Goal: Information Seeking & Learning: Check status

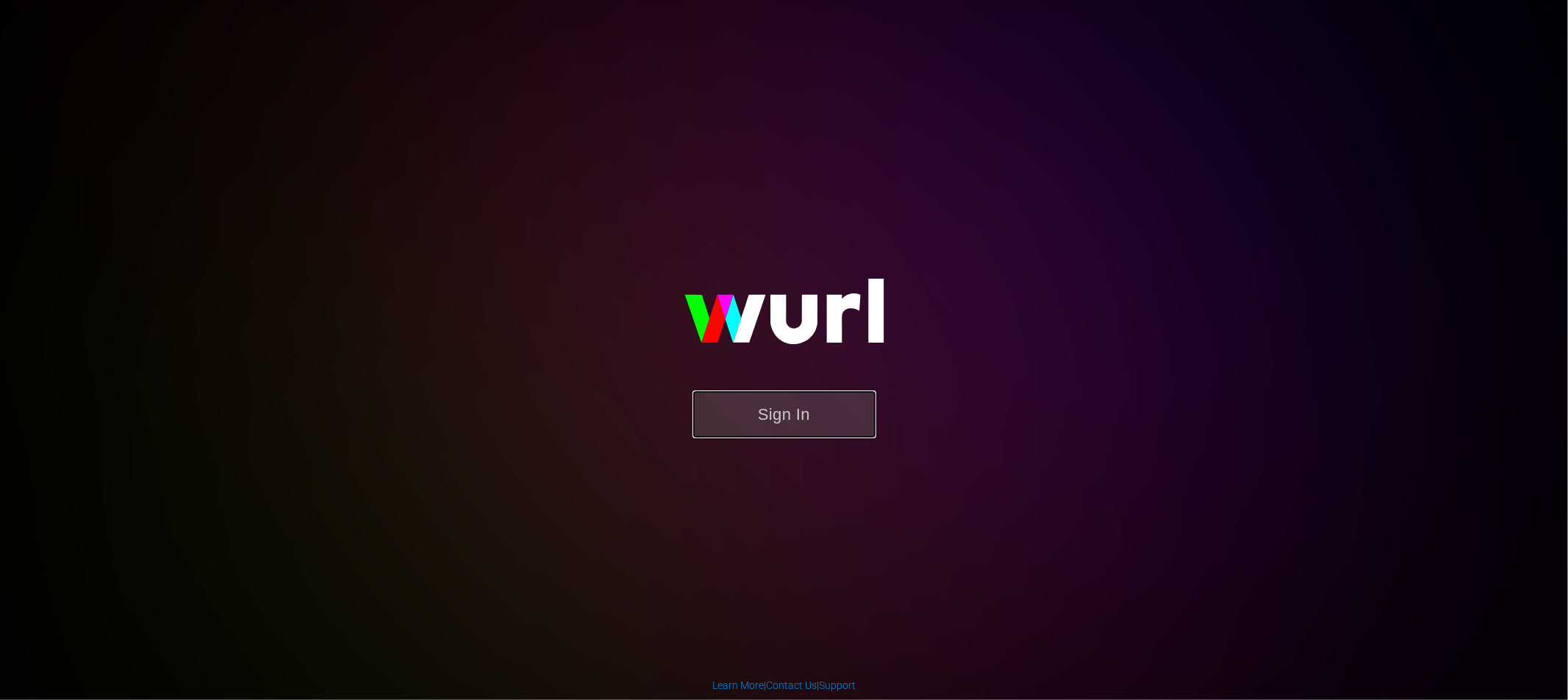
click at [789, 421] on button "Sign In" at bounding box center [784, 414] width 183 height 48
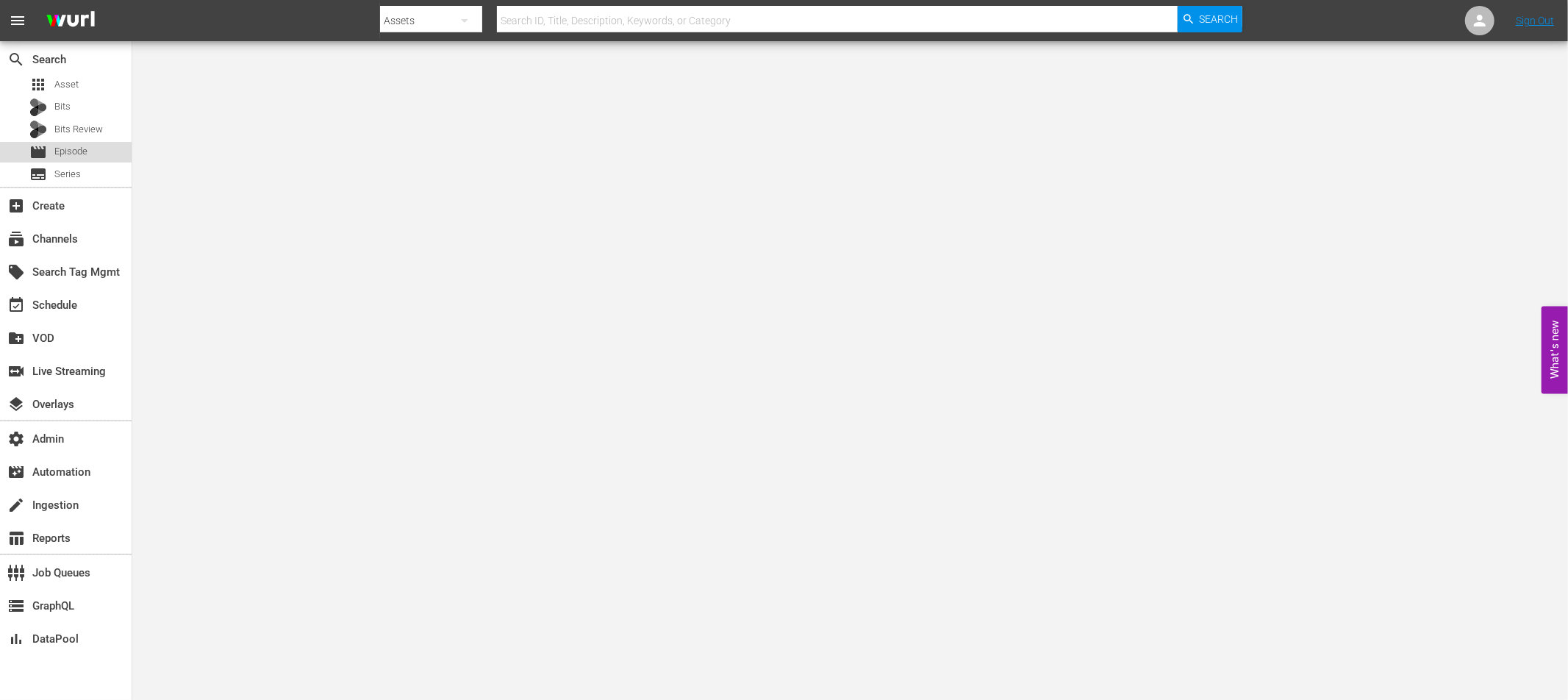
click at [68, 149] on span "Episode" at bounding box center [71, 151] width 33 height 15
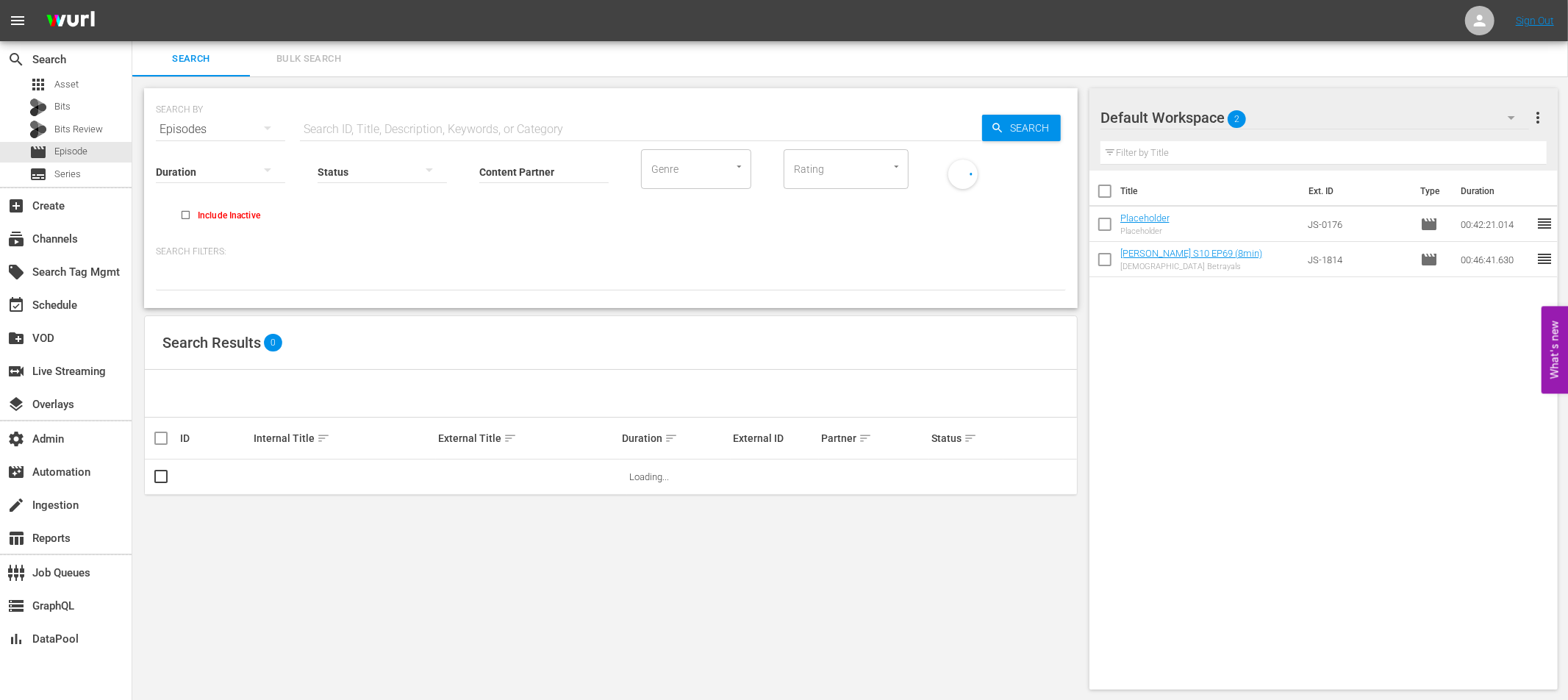
click at [391, 119] on input "text" at bounding box center [641, 129] width 682 height 35
type input "paramedics"
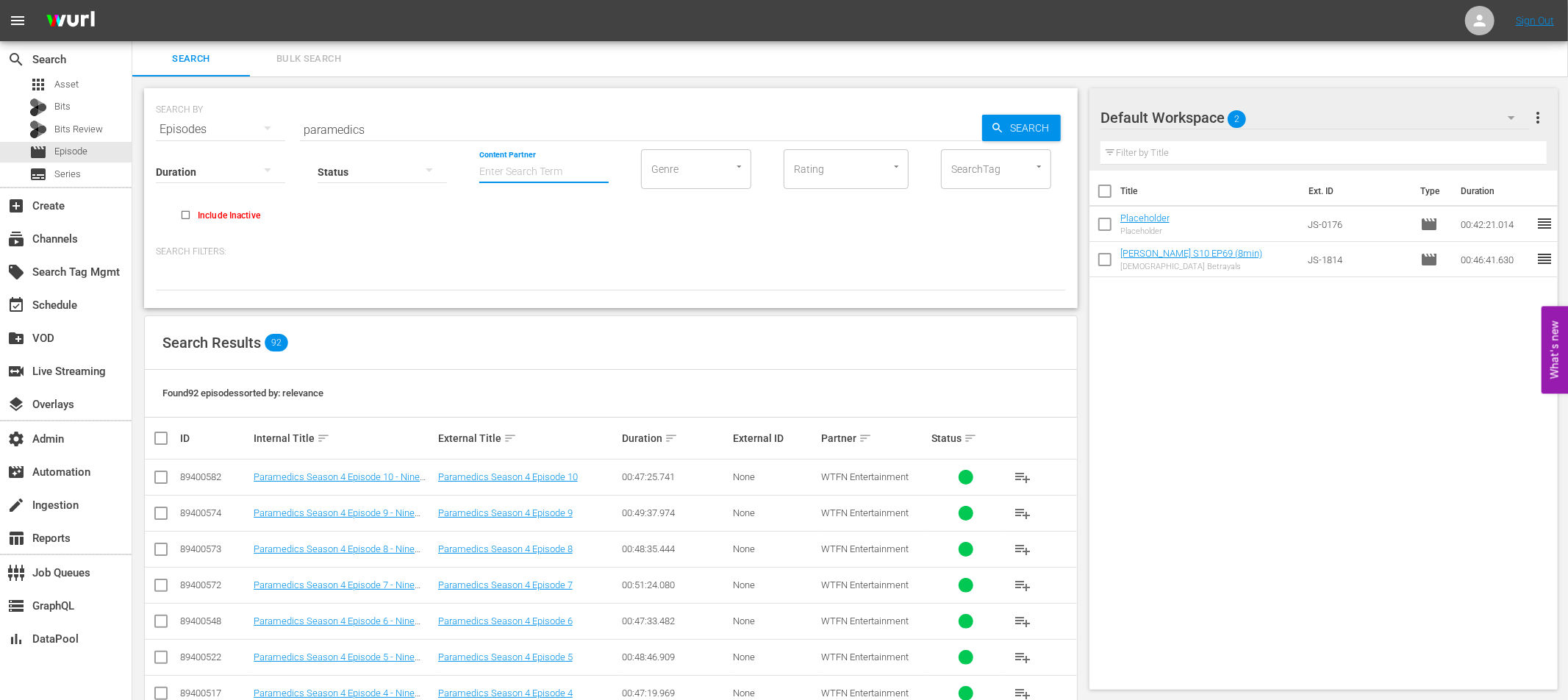
click at [532, 169] on input "Content Partner" at bounding box center [544, 172] width 130 height 53
click at [535, 220] on div "WTFN Entertainment (300)" at bounding box center [599, 212] width 215 height 35
type input "WTFN Entertainment (300)"
click at [66, 83] on span "Asset" at bounding box center [66, 84] width 24 height 15
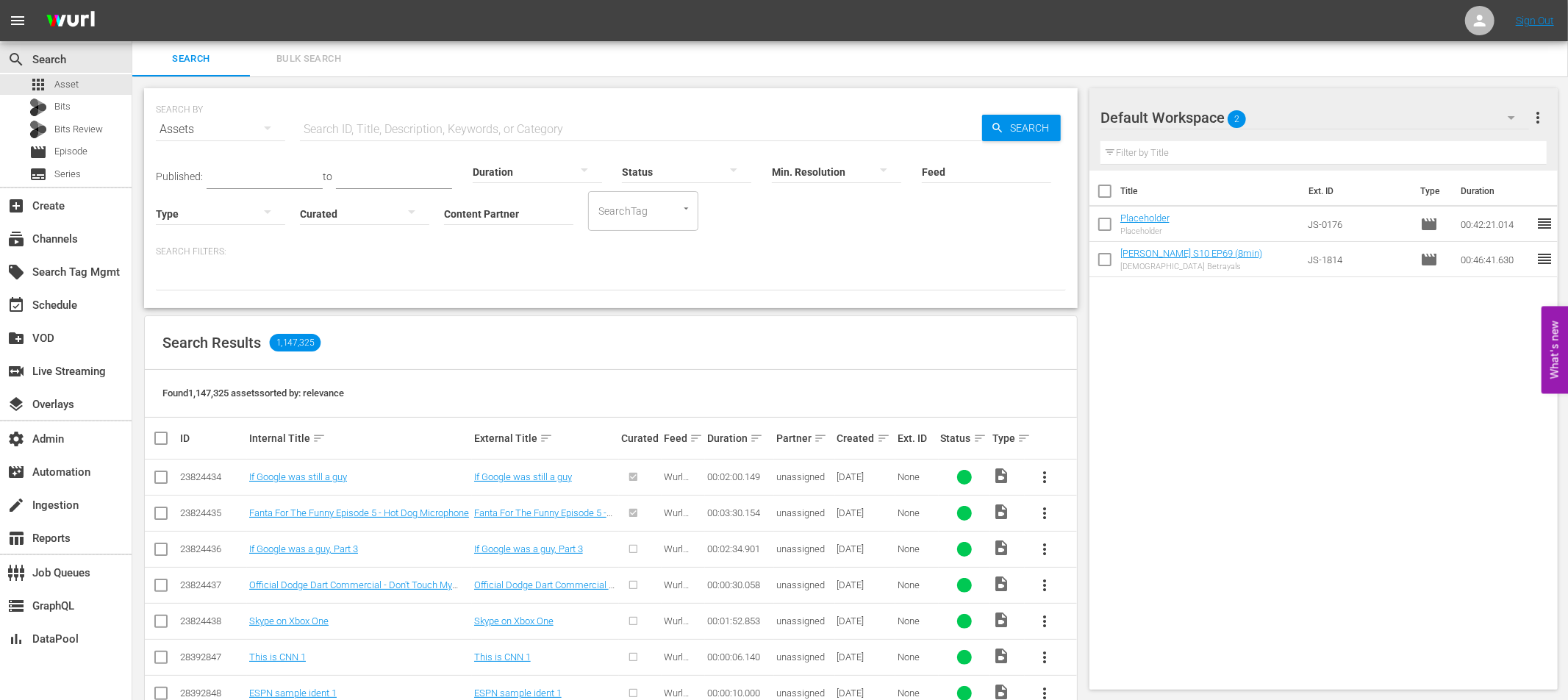
click at [393, 130] on input "text" at bounding box center [641, 129] width 682 height 35
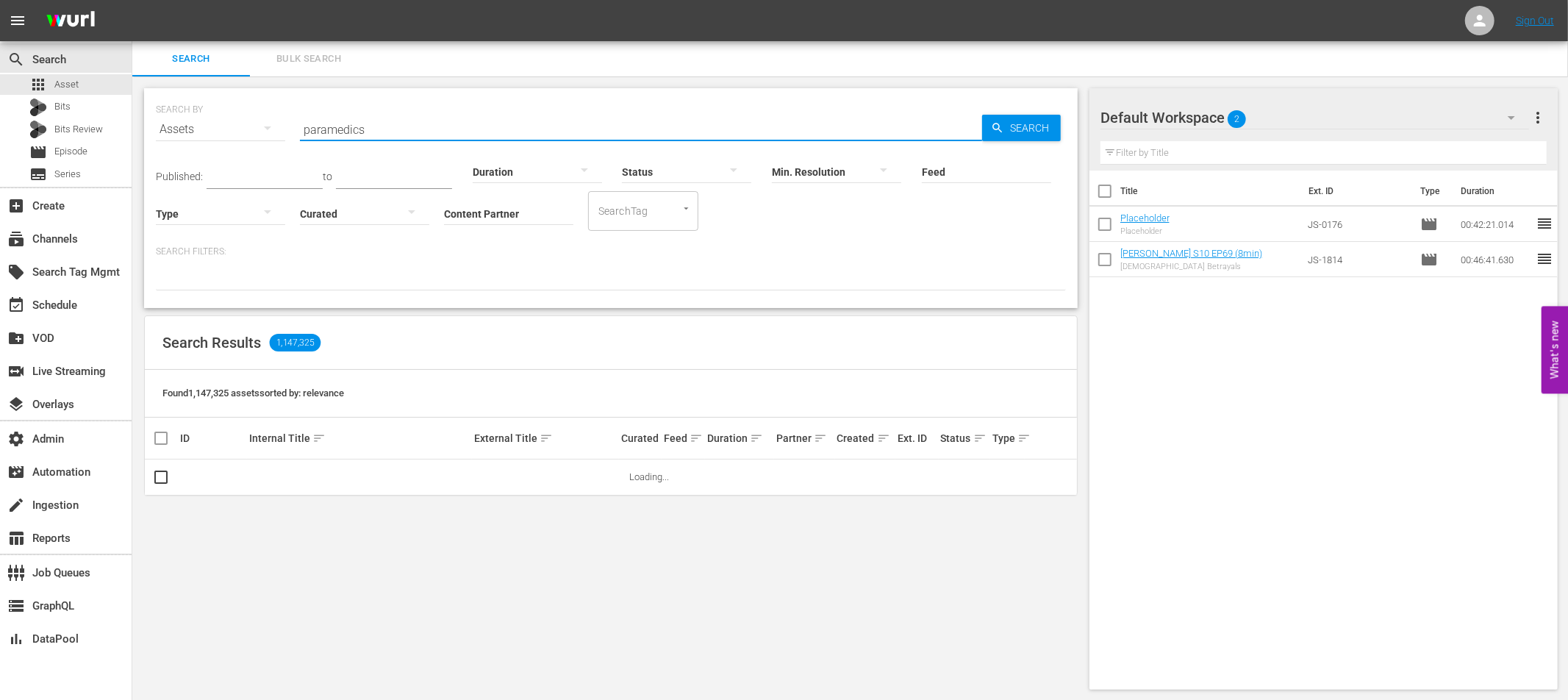
type input "paramedics"
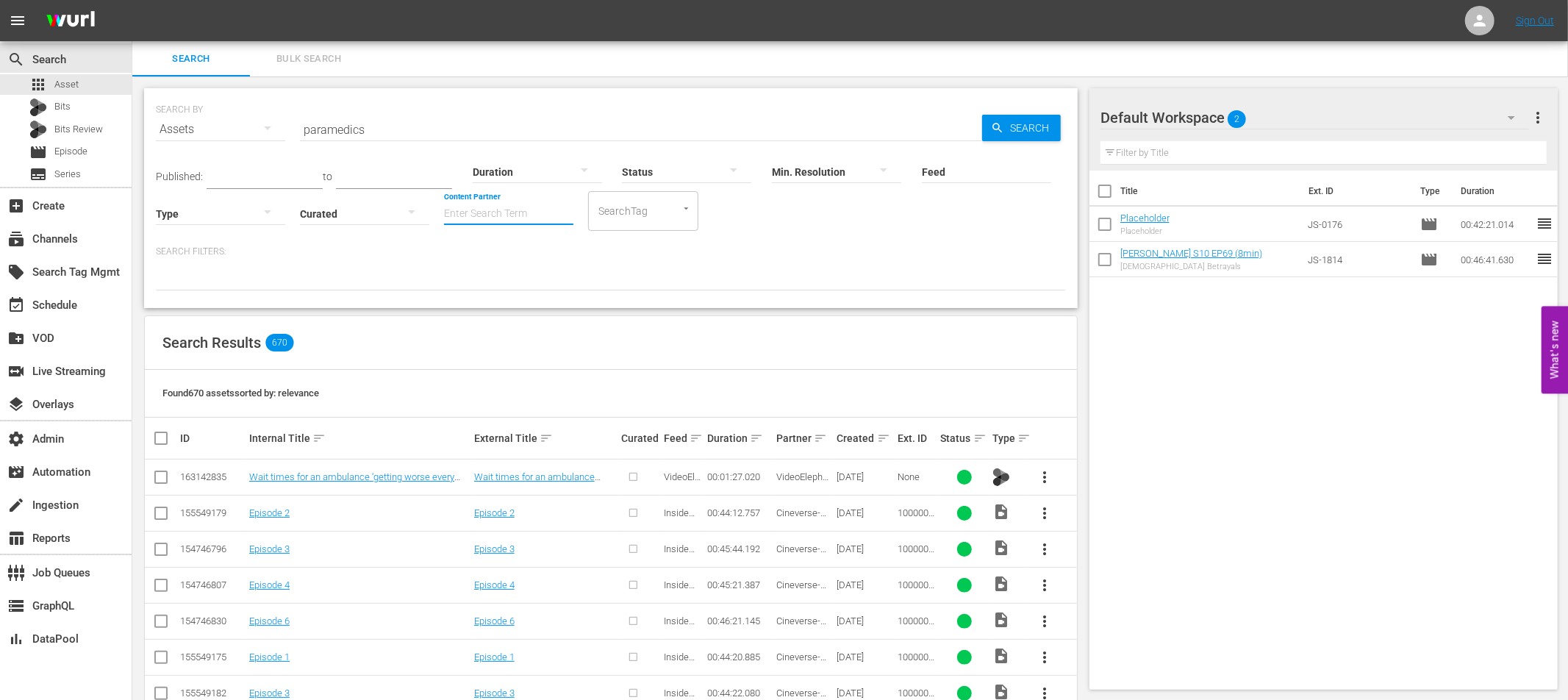
click at [496, 217] on input "Content Partner" at bounding box center [509, 215] width 130 height 53
click at [505, 254] on div "WTFN Entertainment (300)" at bounding box center [564, 254] width 215 height 35
type input "WTFN Entertainment (300)"
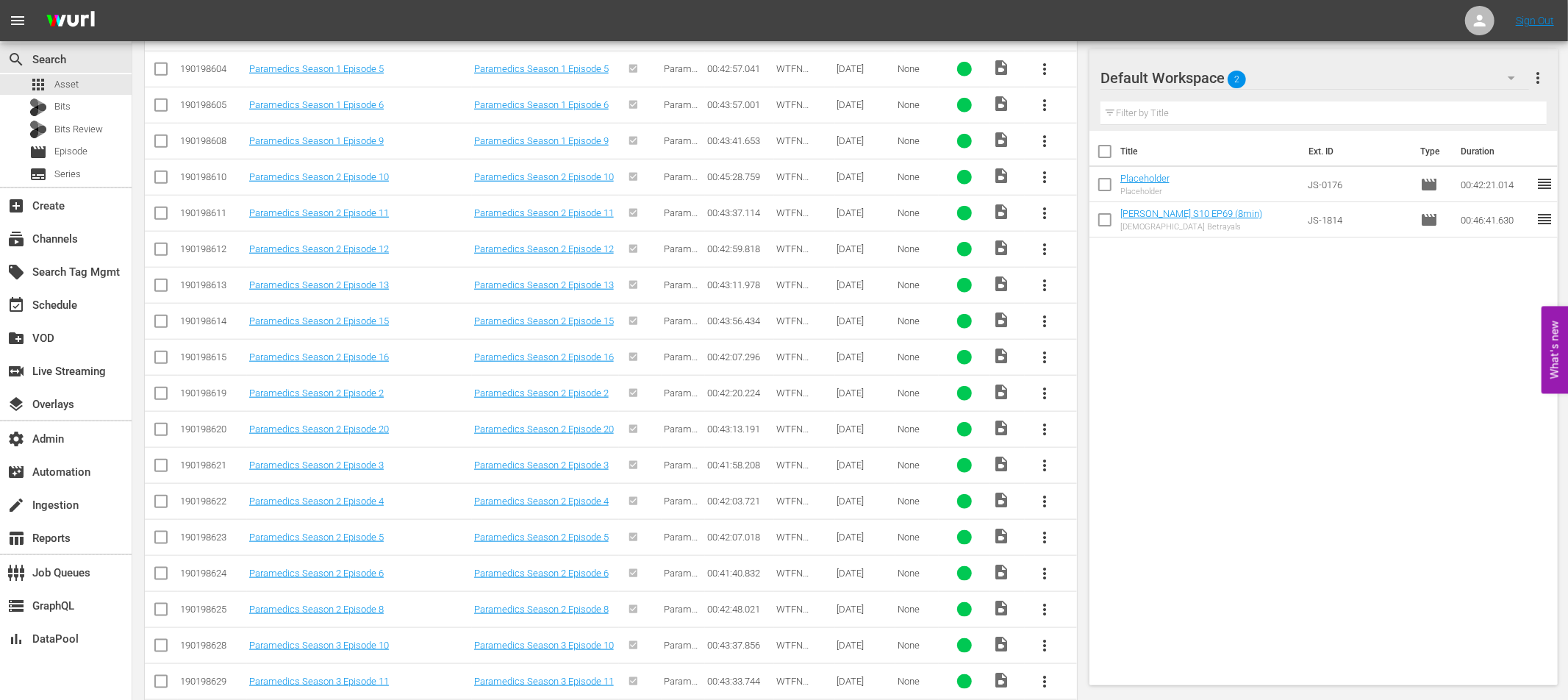
scroll to position [1987, 0]
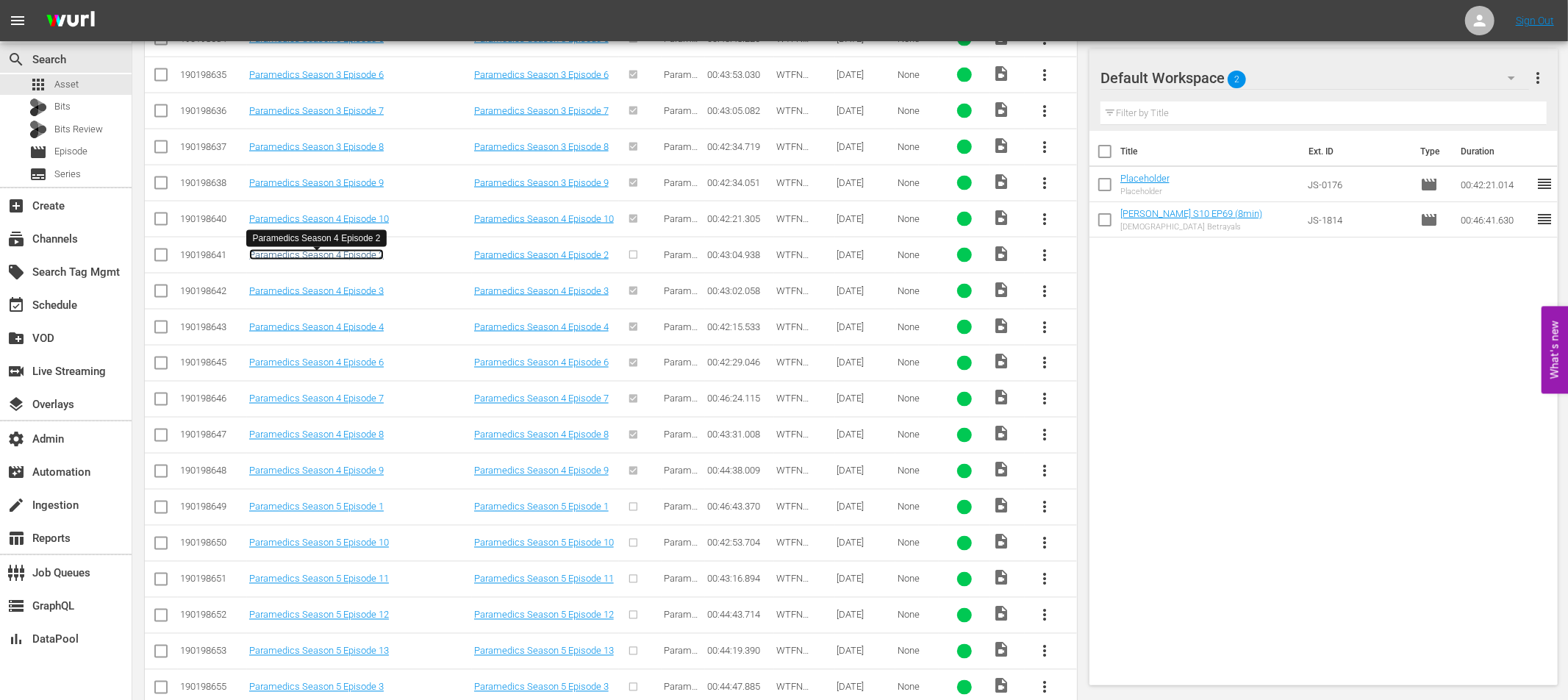
click at [366, 258] on link "Paramedics Season 4 Episode 2" at bounding box center [316, 254] width 134 height 11
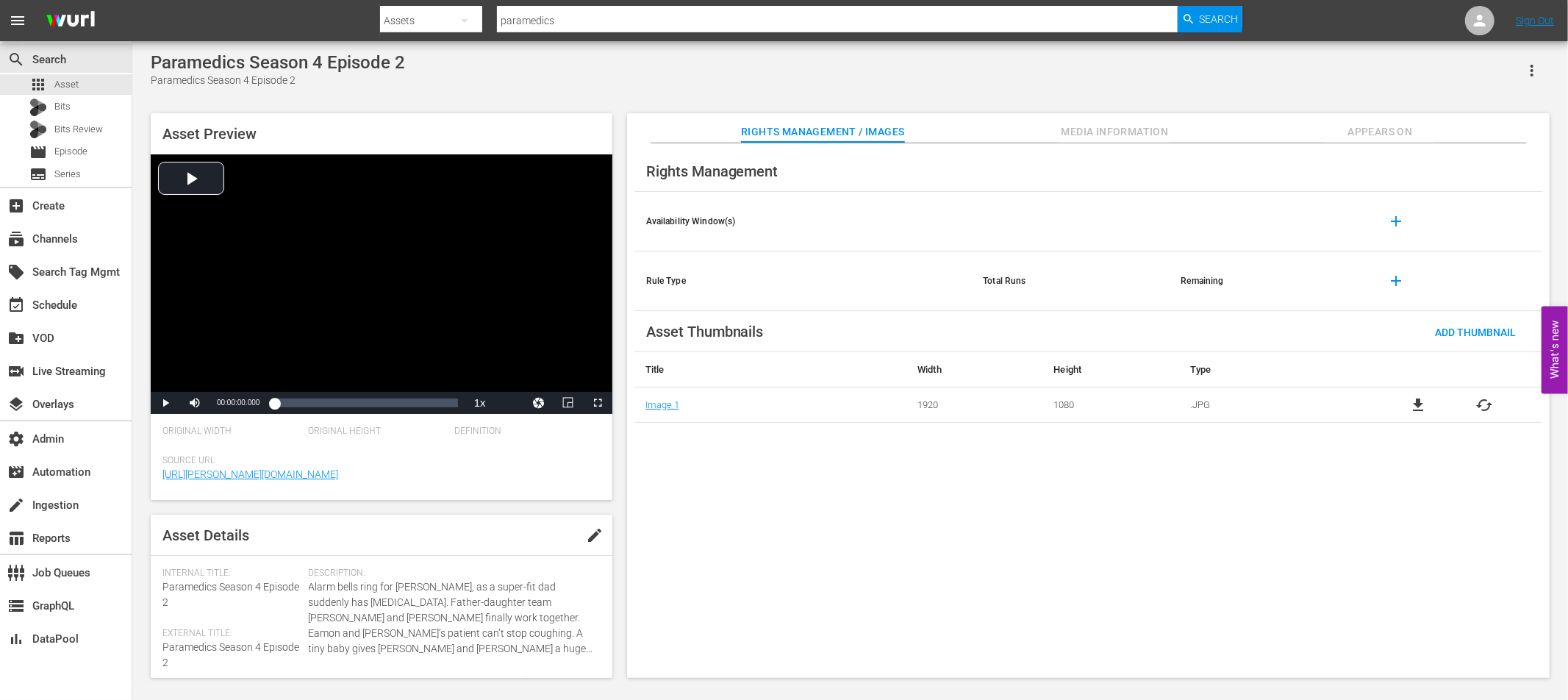
click at [1353, 131] on span "Appears On" at bounding box center [1379, 132] width 110 height 19
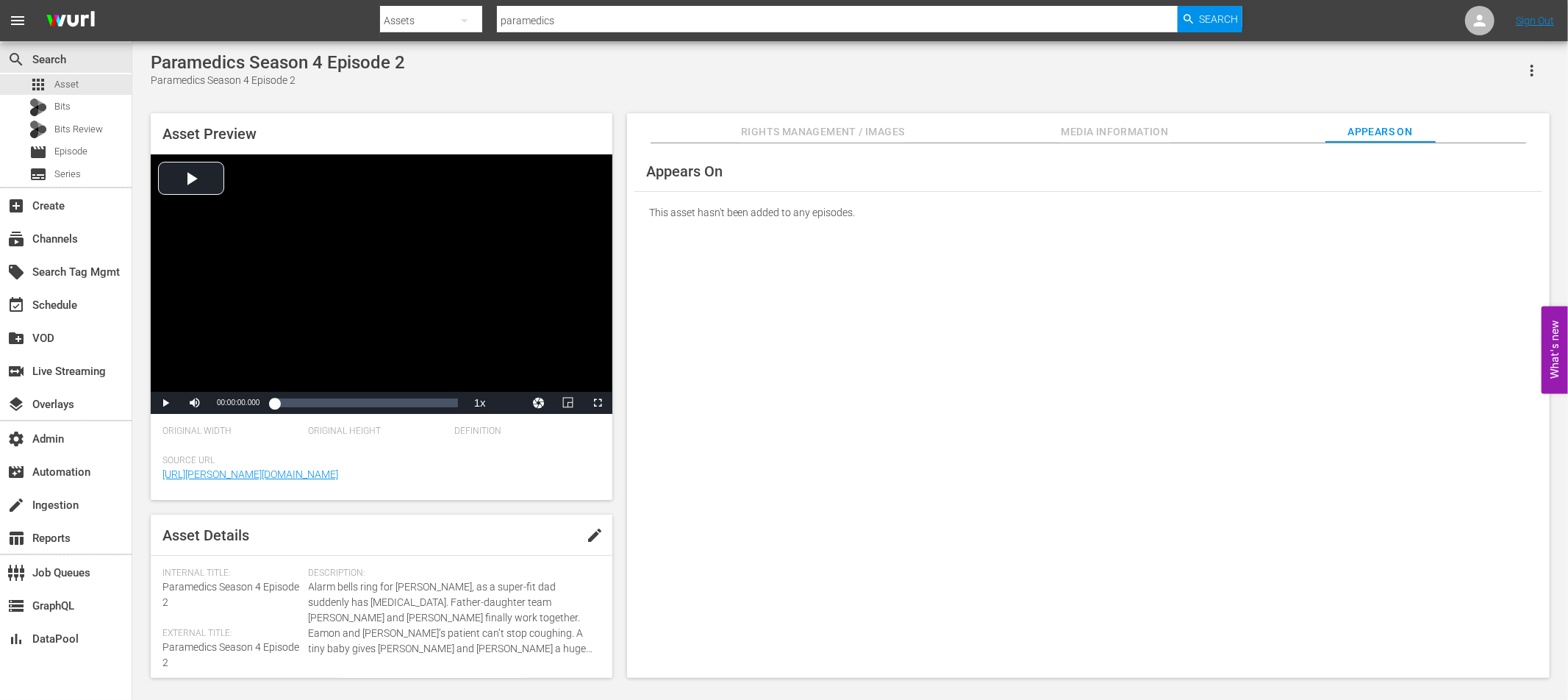
click at [820, 129] on span "Rights Management / Images" at bounding box center [823, 132] width 163 height 19
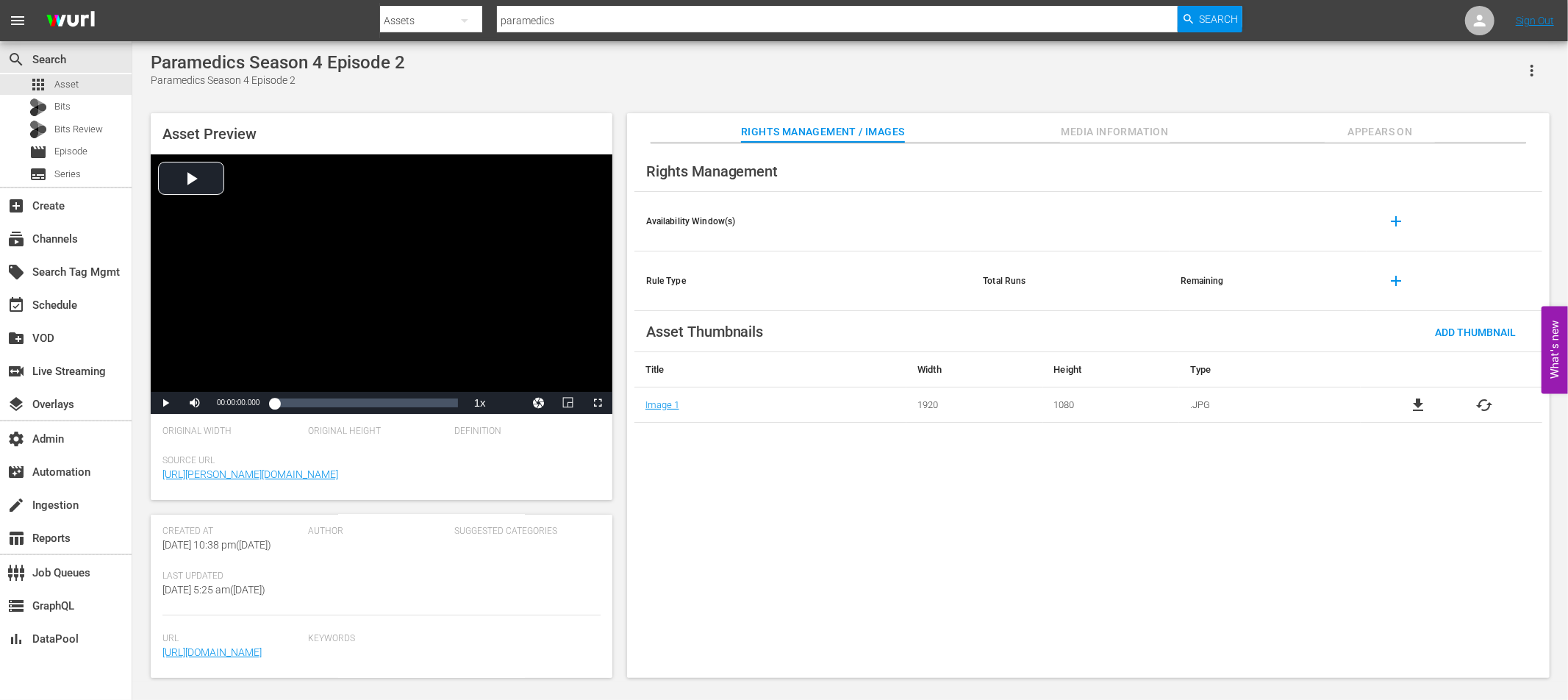
scroll to position [361, 0]
click at [194, 183] on div "Video Player" at bounding box center [382, 273] width 462 height 237
click at [165, 403] on span "Video Player" at bounding box center [165, 403] width 0 height 0
drag, startPoint x: 280, startPoint y: 652, endPoint x: 245, endPoint y: 638, distance: 37.7
click at [237, 645] on span "https://content-partner-mrss-feeds.s3.amazonaws.com/wtfn_entertainment/Paramedi…" at bounding box center [232, 652] width 139 height 16
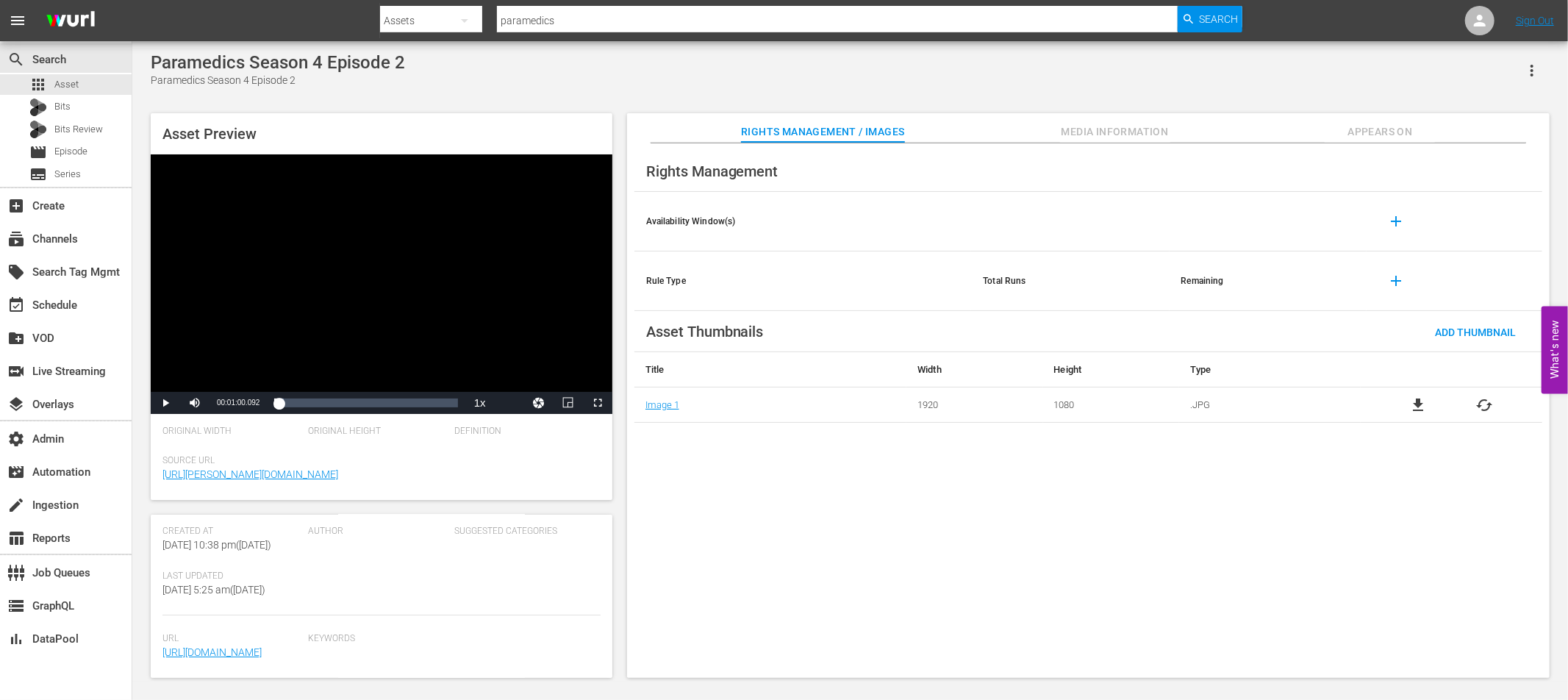
copy link "/Paramedics%20S04_E02_FAST.mp4"
drag, startPoint x: 282, startPoint y: 401, endPoint x: 295, endPoint y: 403, distance: 13.2
click at [295, 403] on div "00:01:00.092" at bounding box center [284, 403] width 20 height 15
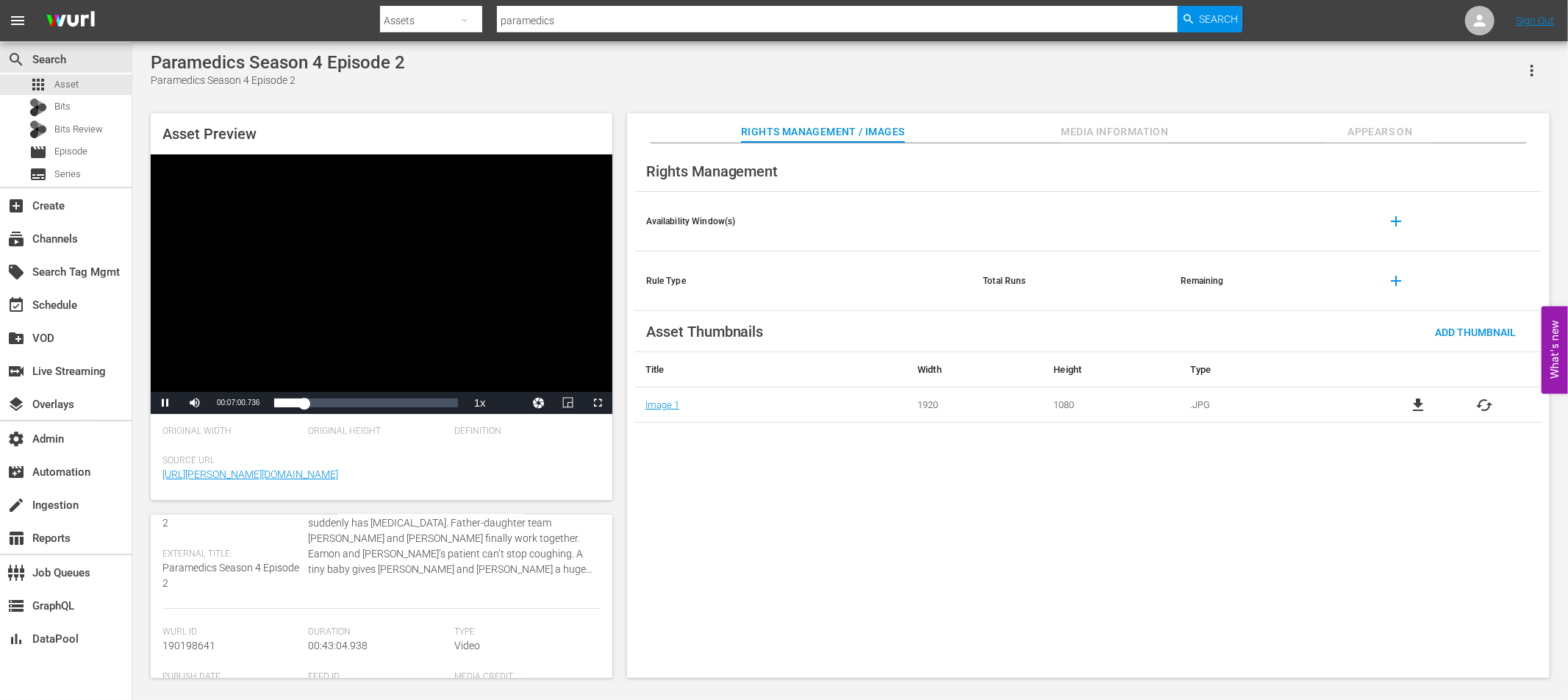
scroll to position [0, 0]
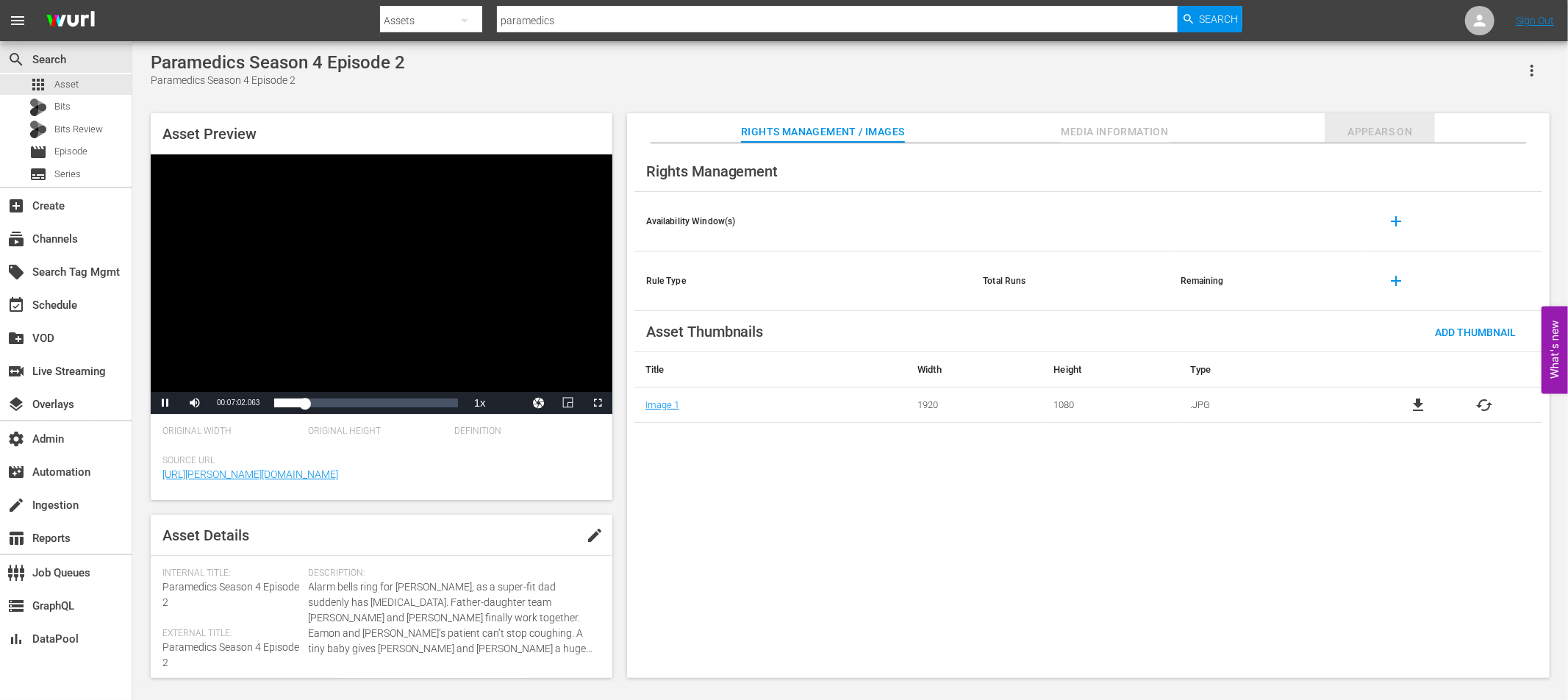
click at [1374, 131] on span "Appears On" at bounding box center [1379, 132] width 110 height 19
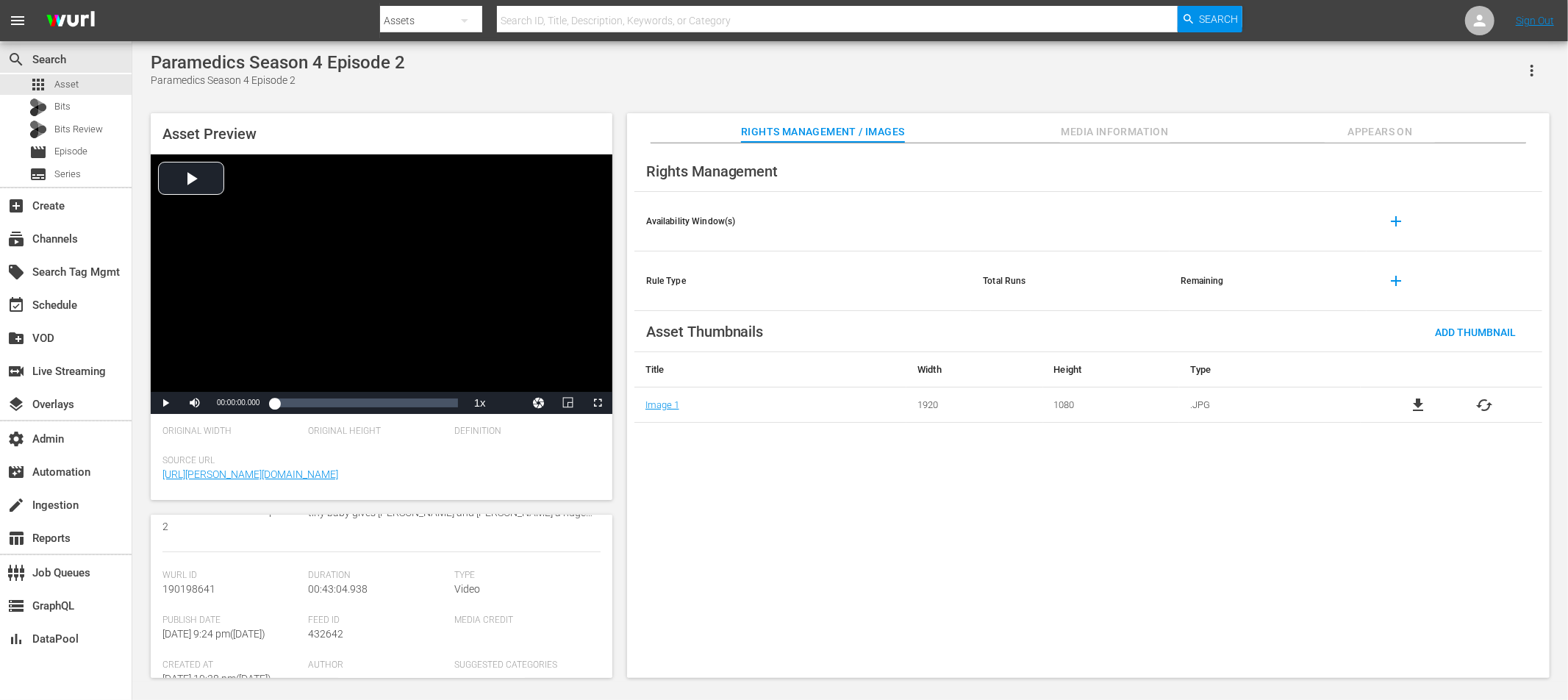
scroll to position [137, 0]
click at [329, 632] on span "432642" at bounding box center [326, 633] width 35 height 12
copy span "432642"
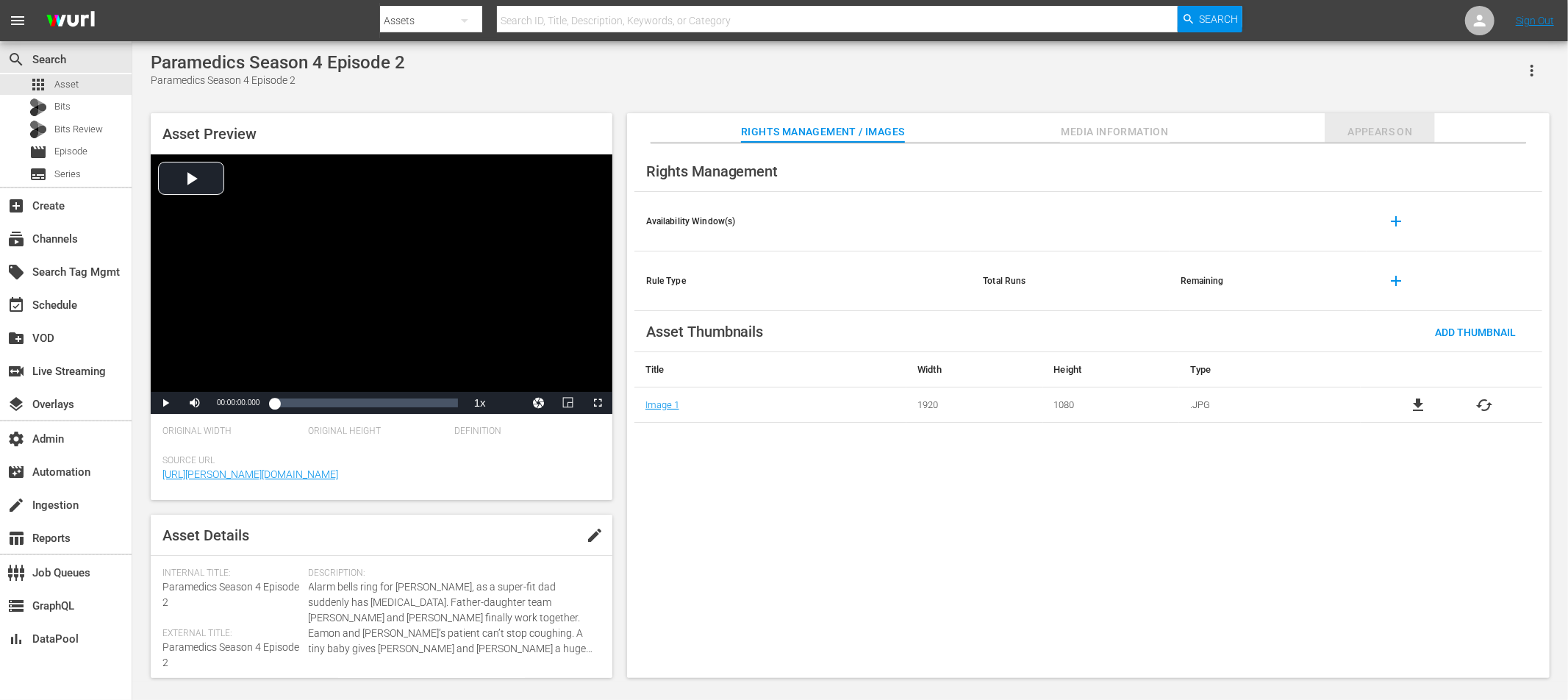
click at [1378, 133] on span "Appears On" at bounding box center [1379, 132] width 110 height 19
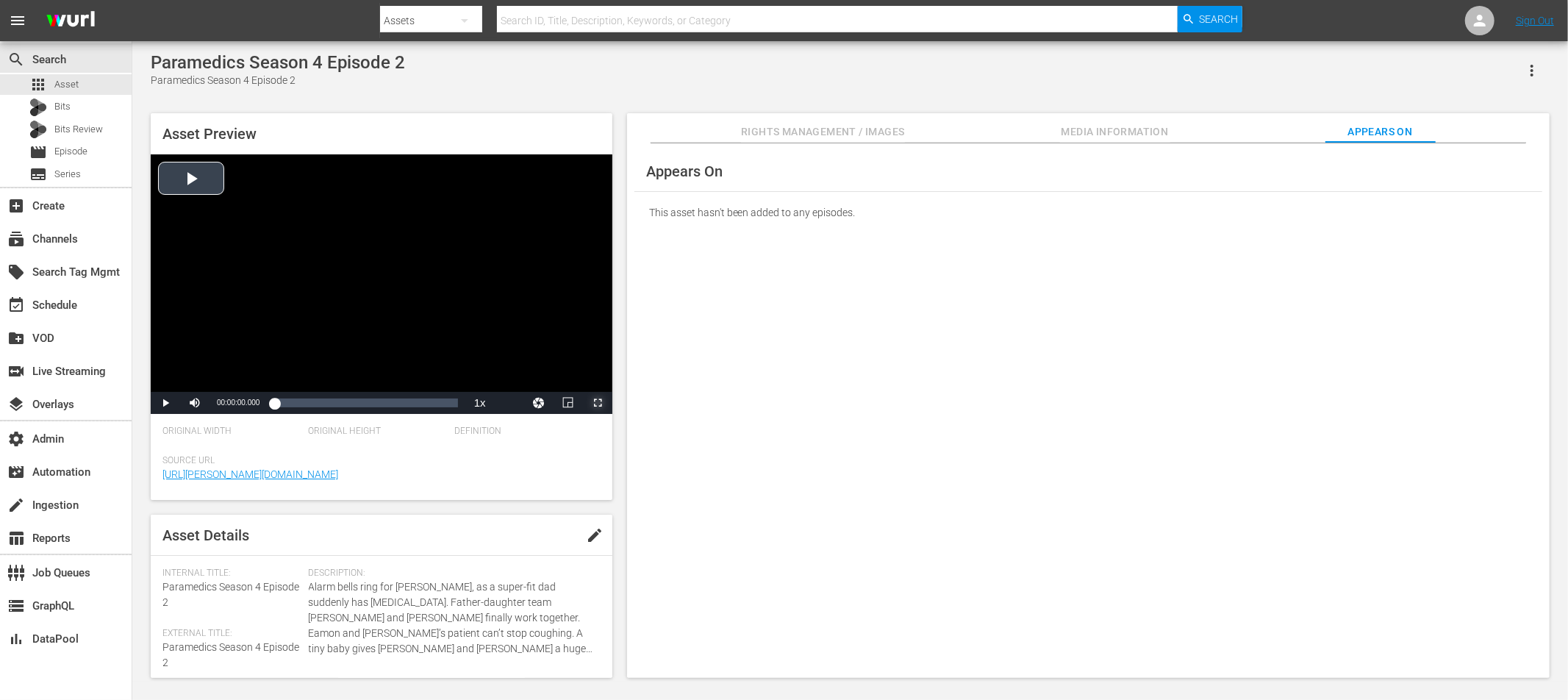
click at [598, 403] on span "Video Player" at bounding box center [598, 403] width 0 height 0
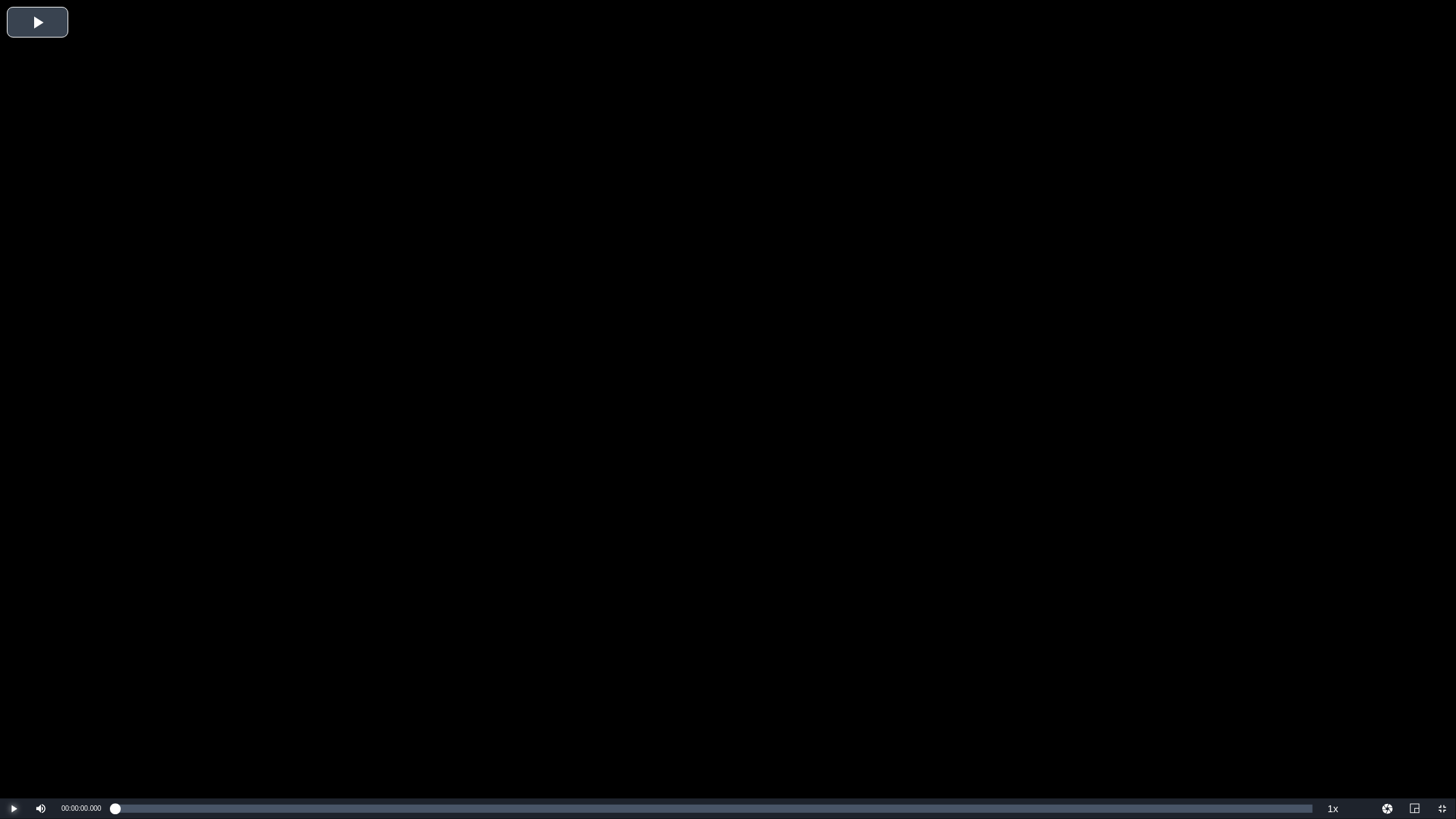
click at [14, 649] on span "Video Player" at bounding box center [14, 809] width 0 height 0
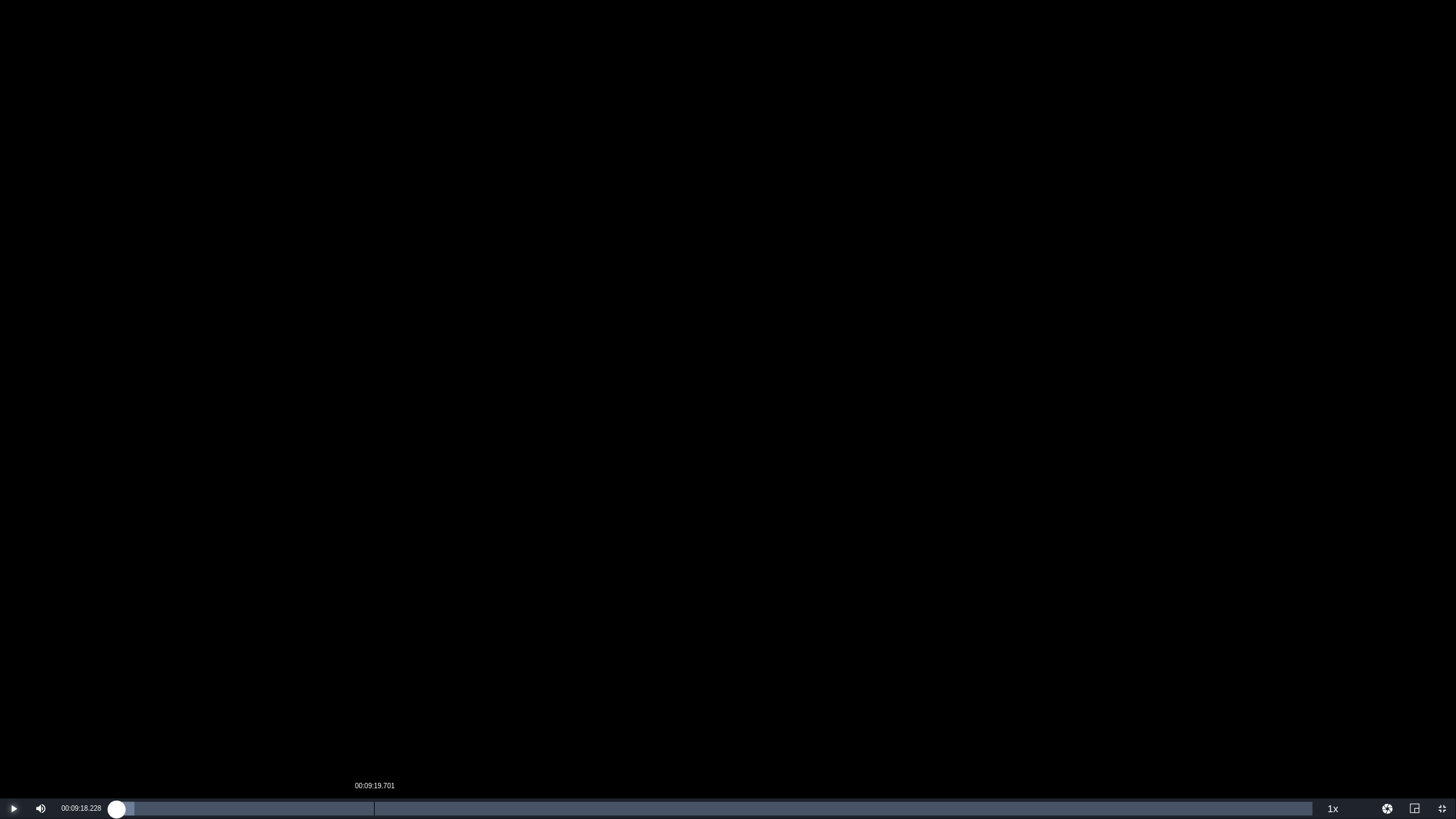
click at [374, 649] on div "00:09:19.701" at bounding box center [374, 809] width 1 height 14
click at [561, 649] on div "Loaded : 24.40% 00:16:03.276 00:09:30.444" at bounding box center [713, 809] width 1198 height 14
click at [666, 649] on div "00:19:50.102" at bounding box center [666, 809] width 1 height 14
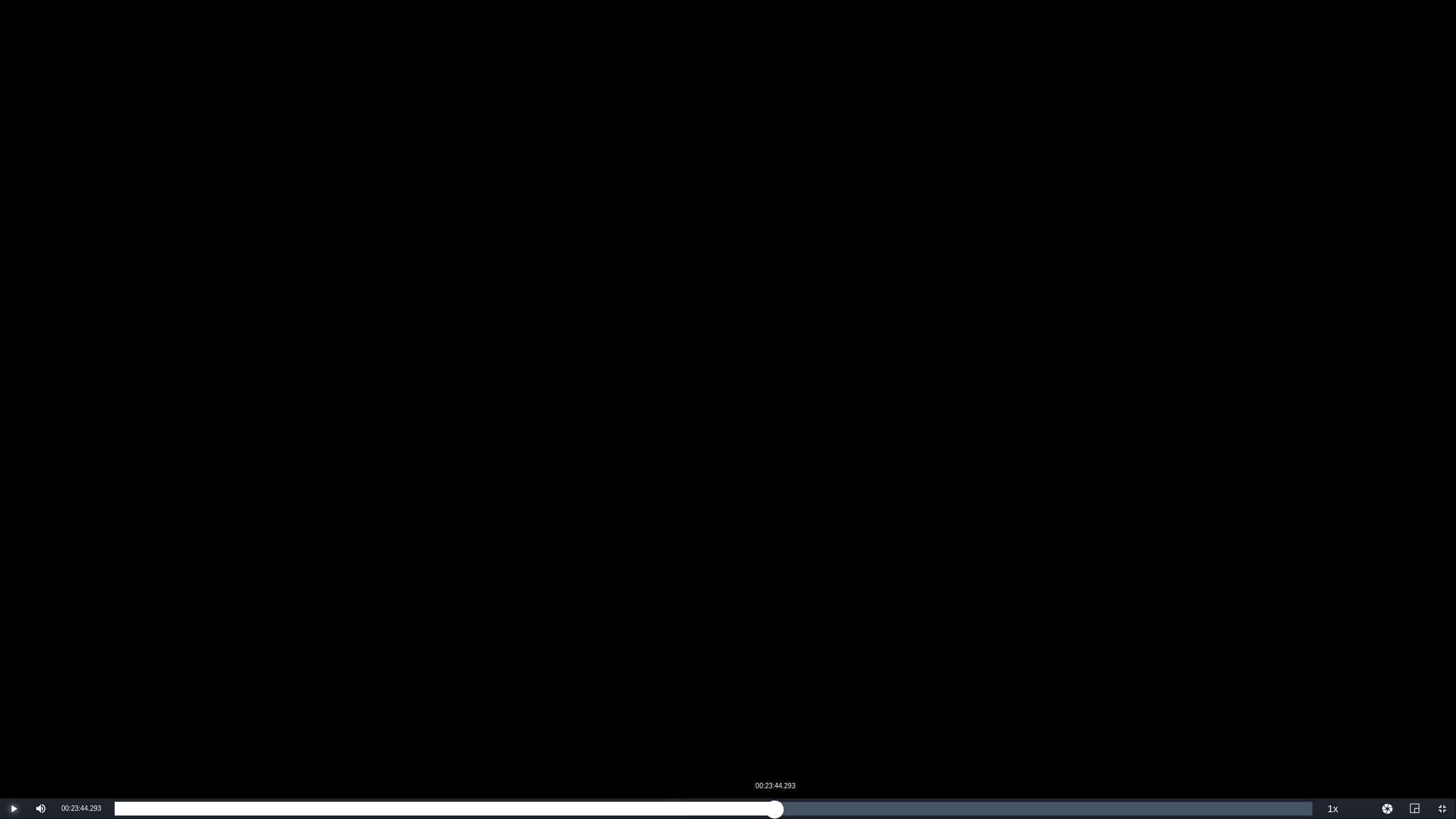
click at [775, 649] on div "Loaded : 47.63% 00:23:44.293 00:19:53.804" at bounding box center [713, 809] width 1198 height 14
click at [877, 649] on div "00:27:25.228" at bounding box center [877, 809] width 1 height 14
click at [949, 649] on div "Loaded : 64.12% 00:30:01.355 00:27:26.024" at bounding box center [713, 809] width 1198 height 14
click at [1045, 649] on div "Loaded : 72.49% 00:33:27.561 00:30:08.946" at bounding box center [713, 809] width 1198 height 14
click at [1123, 649] on div "Loaded : 81.56% 00:36:15.472 00:34:07.232" at bounding box center [713, 809] width 1198 height 14
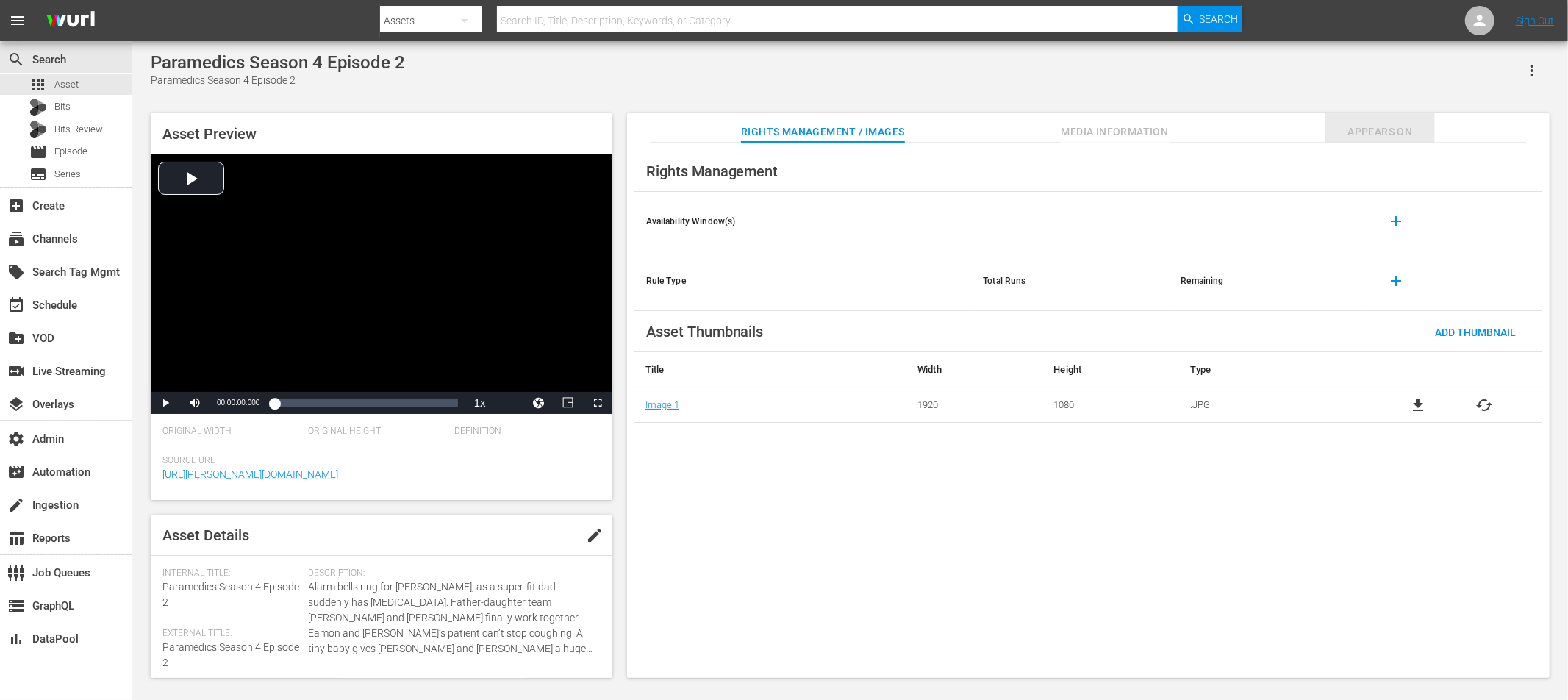
click at [1401, 133] on span "Appears On" at bounding box center [1379, 132] width 110 height 19
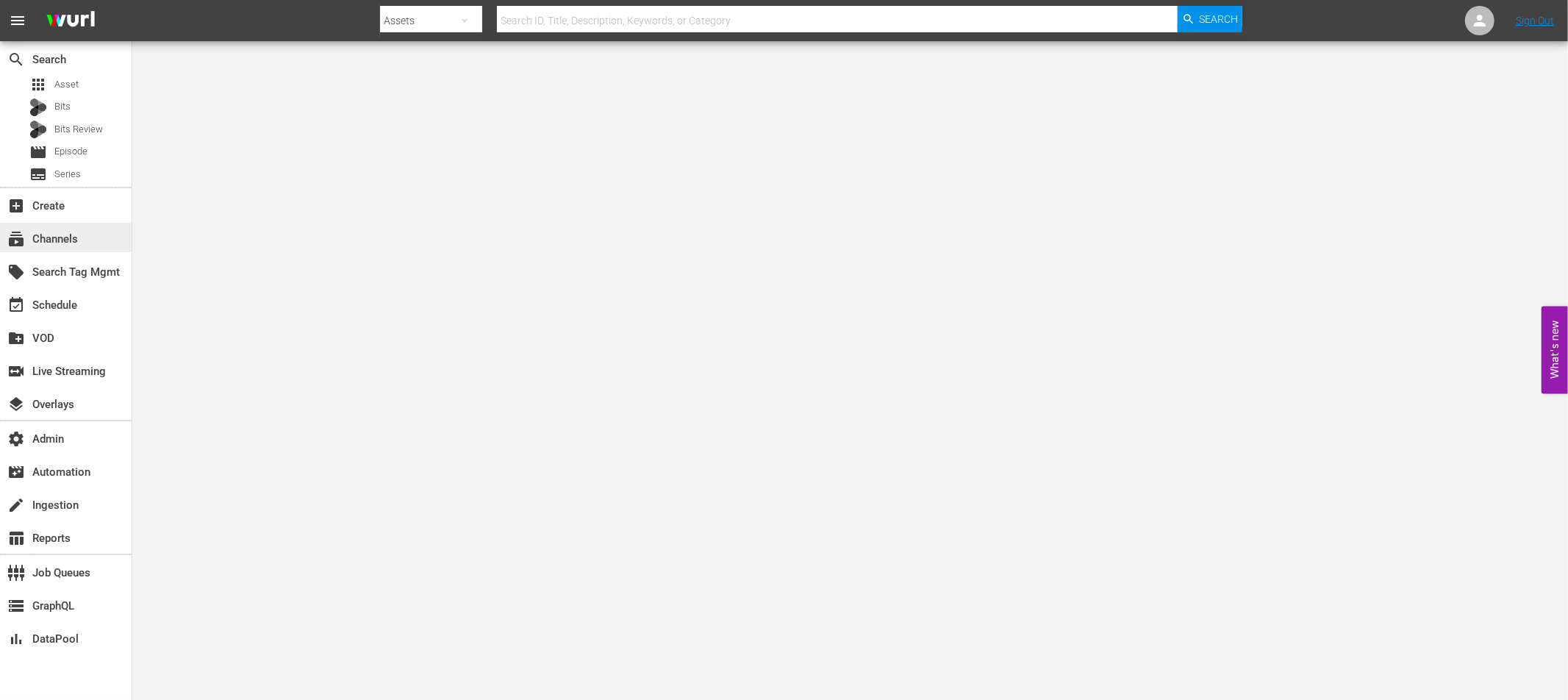
click at [48, 239] on div "subscriptions Channels" at bounding box center [41, 236] width 83 height 13
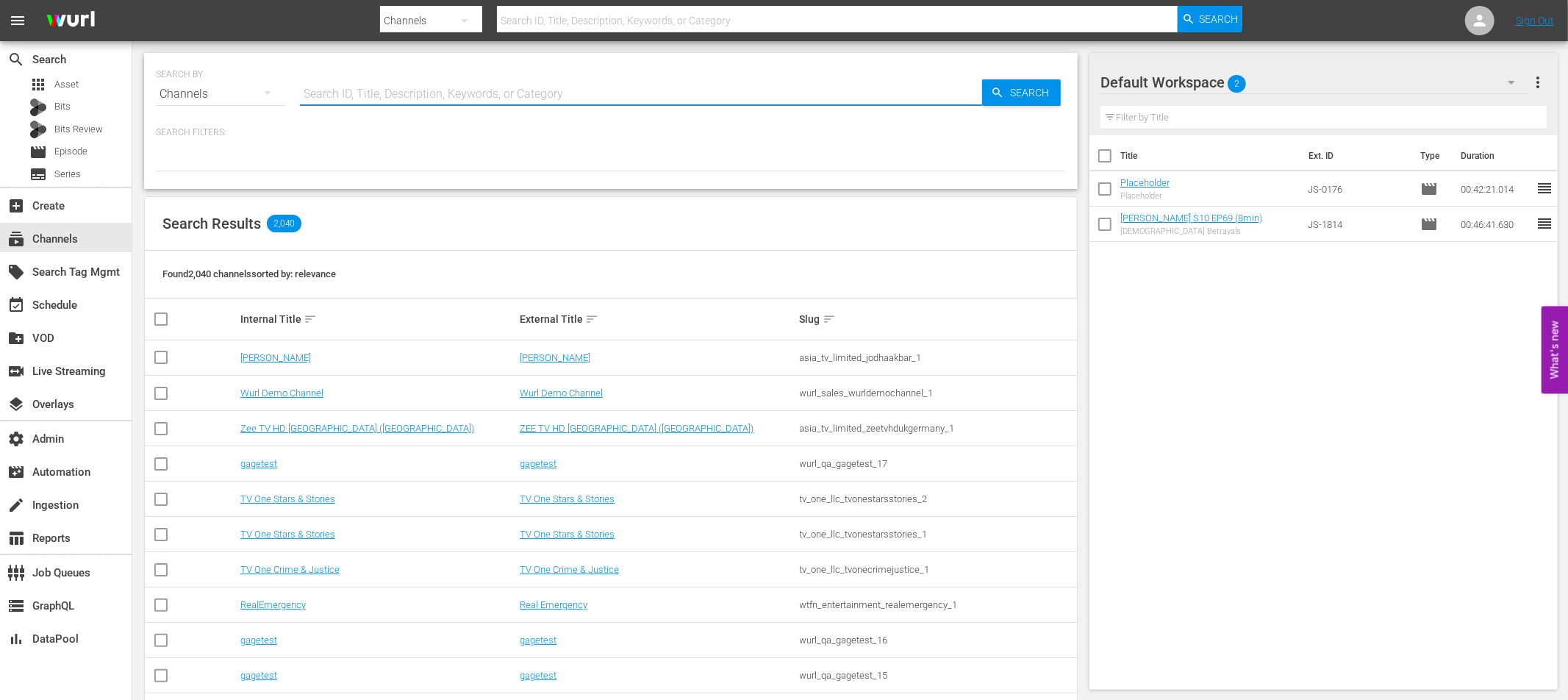
click at [364, 94] on input "text" at bounding box center [641, 94] width 682 height 35
type input "talksport"
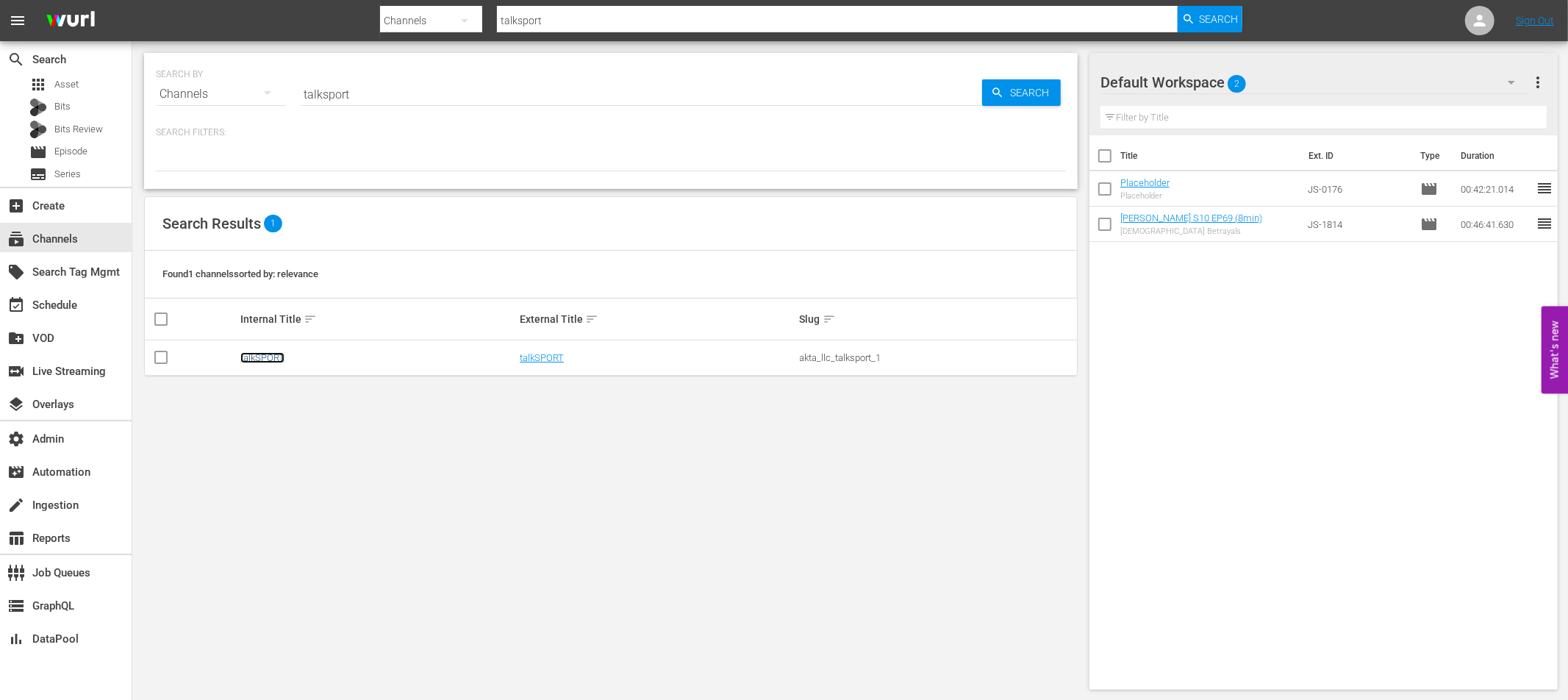
click at [268, 359] on link "talkSPORT" at bounding box center [262, 357] width 44 height 11
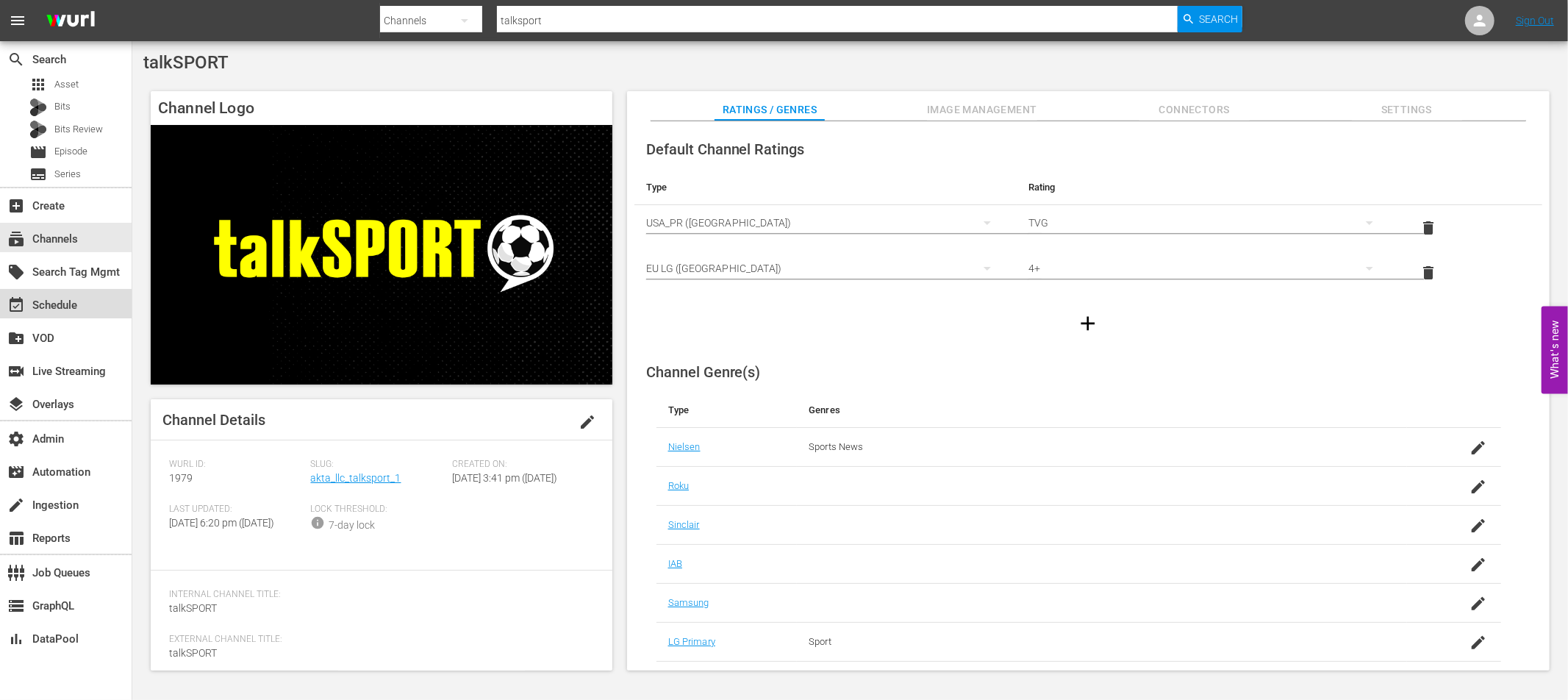
click at [62, 306] on div "event_available Schedule" at bounding box center [41, 303] width 83 height 13
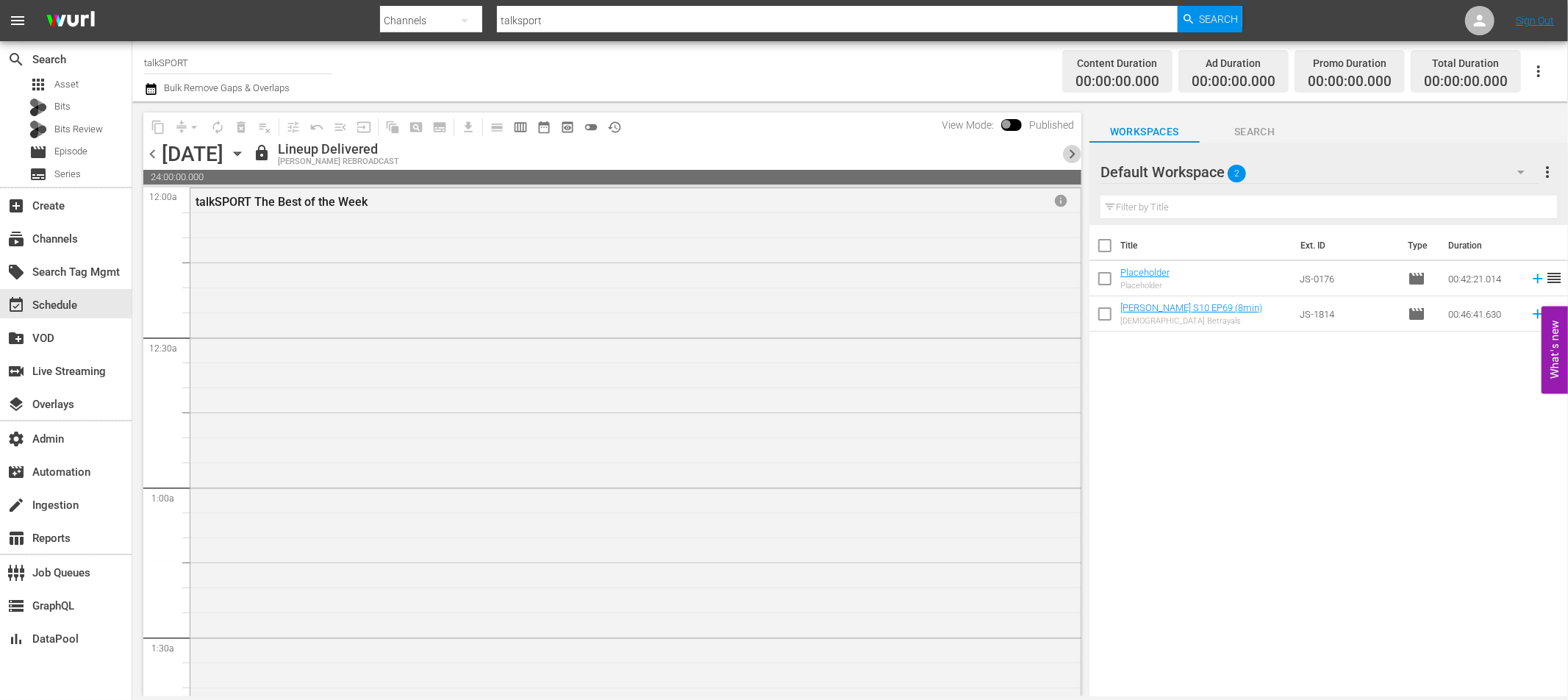
click at [1073, 154] on span "chevron_right" at bounding box center [1072, 155] width 19 height 19
click at [1072, 154] on span "chevron_right" at bounding box center [1072, 155] width 19 height 19
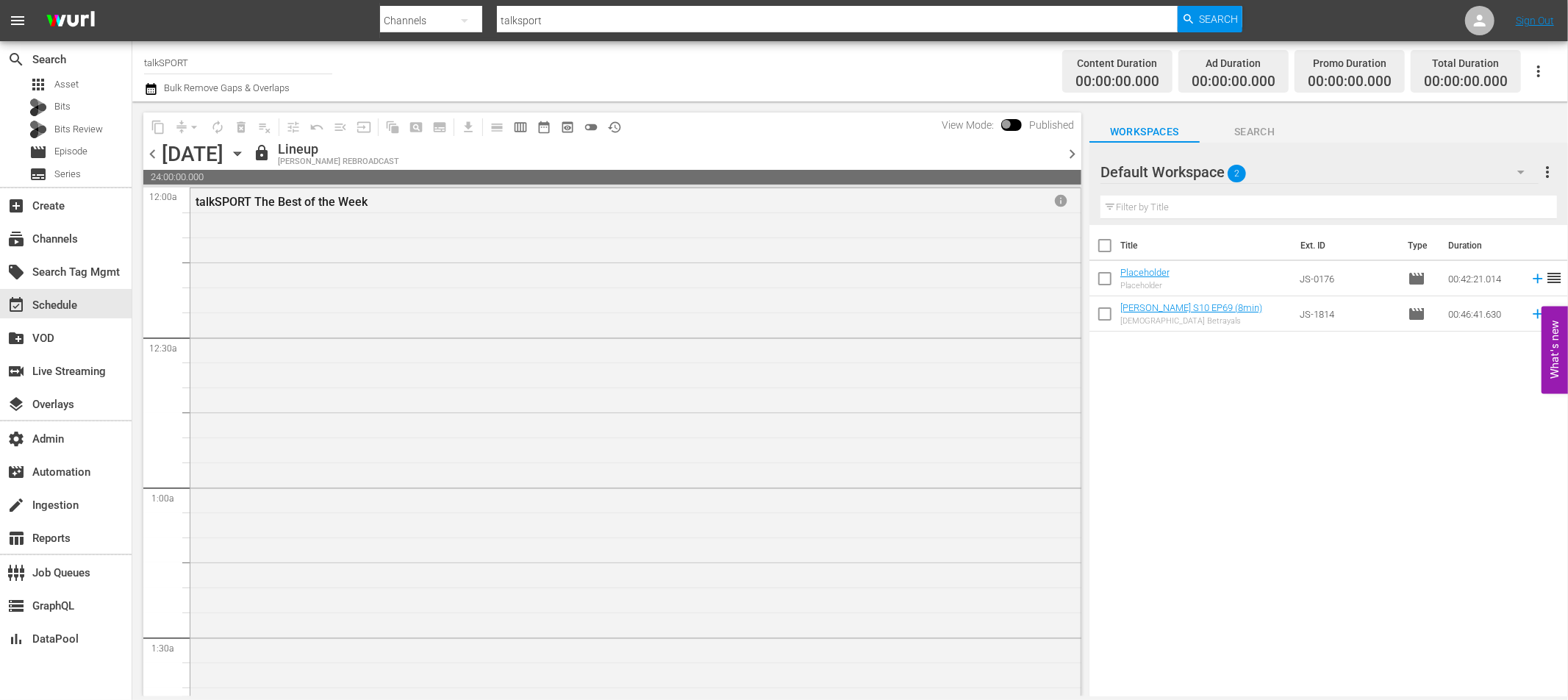
click at [1072, 154] on span "chevron_right" at bounding box center [1072, 155] width 19 height 19
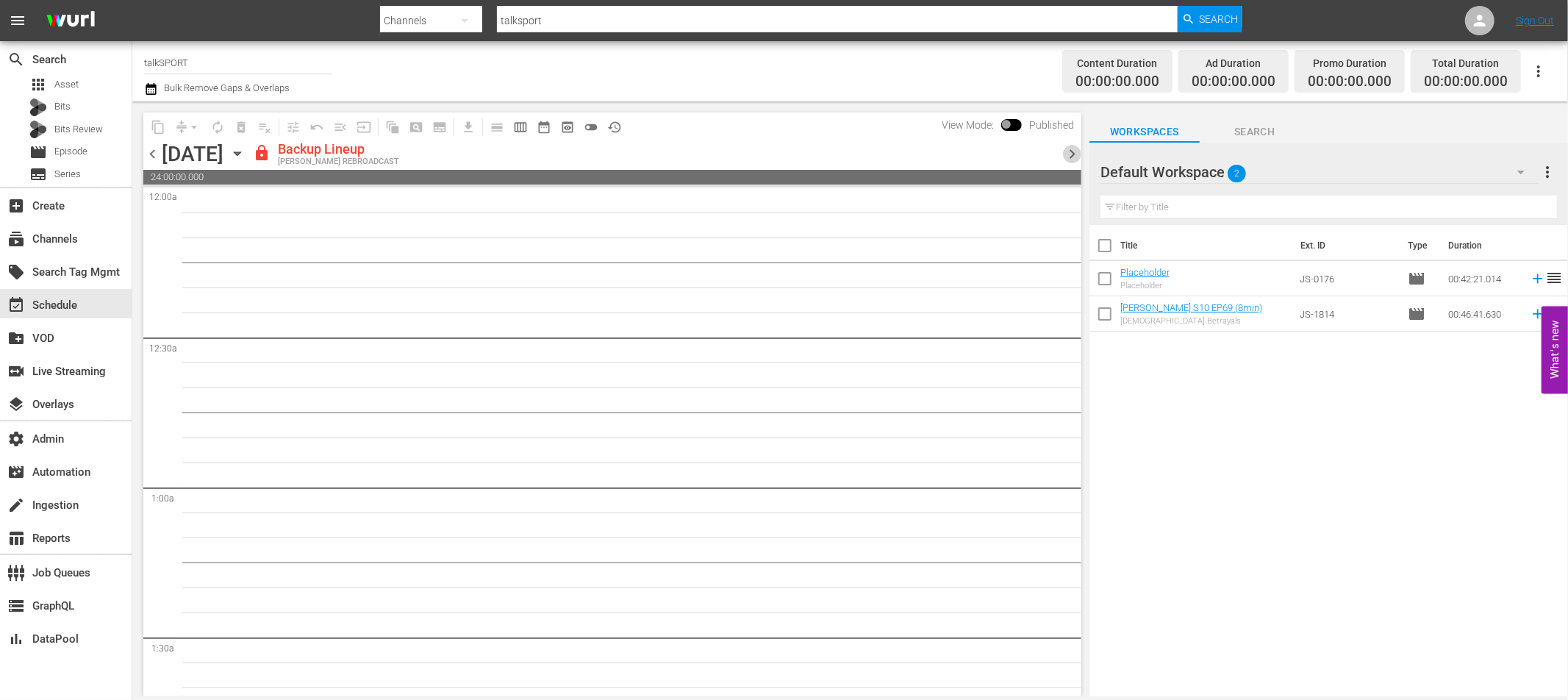
click at [1072, 154] on span "chevron_right" at bounding box center [1072, 155] width 19 height 19
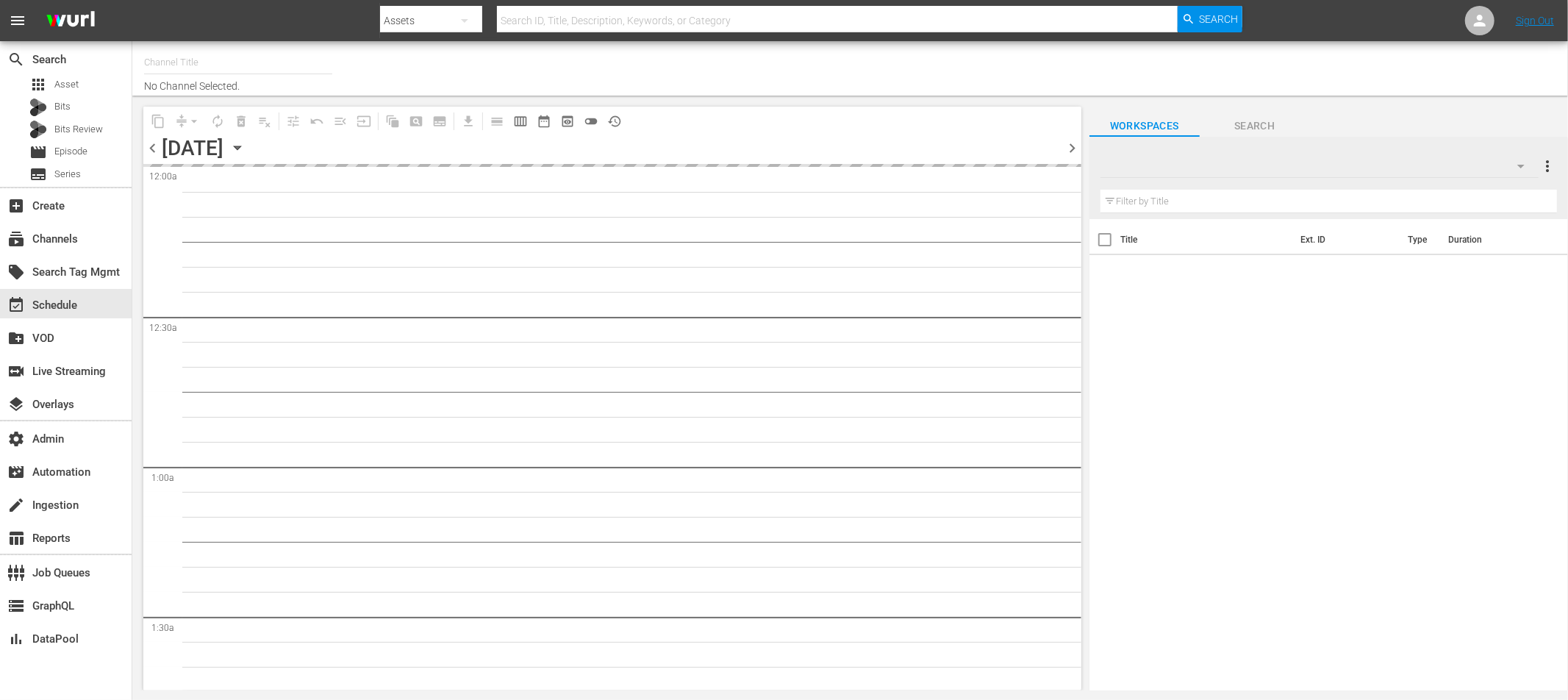
type input "talkSPORT (1979)"
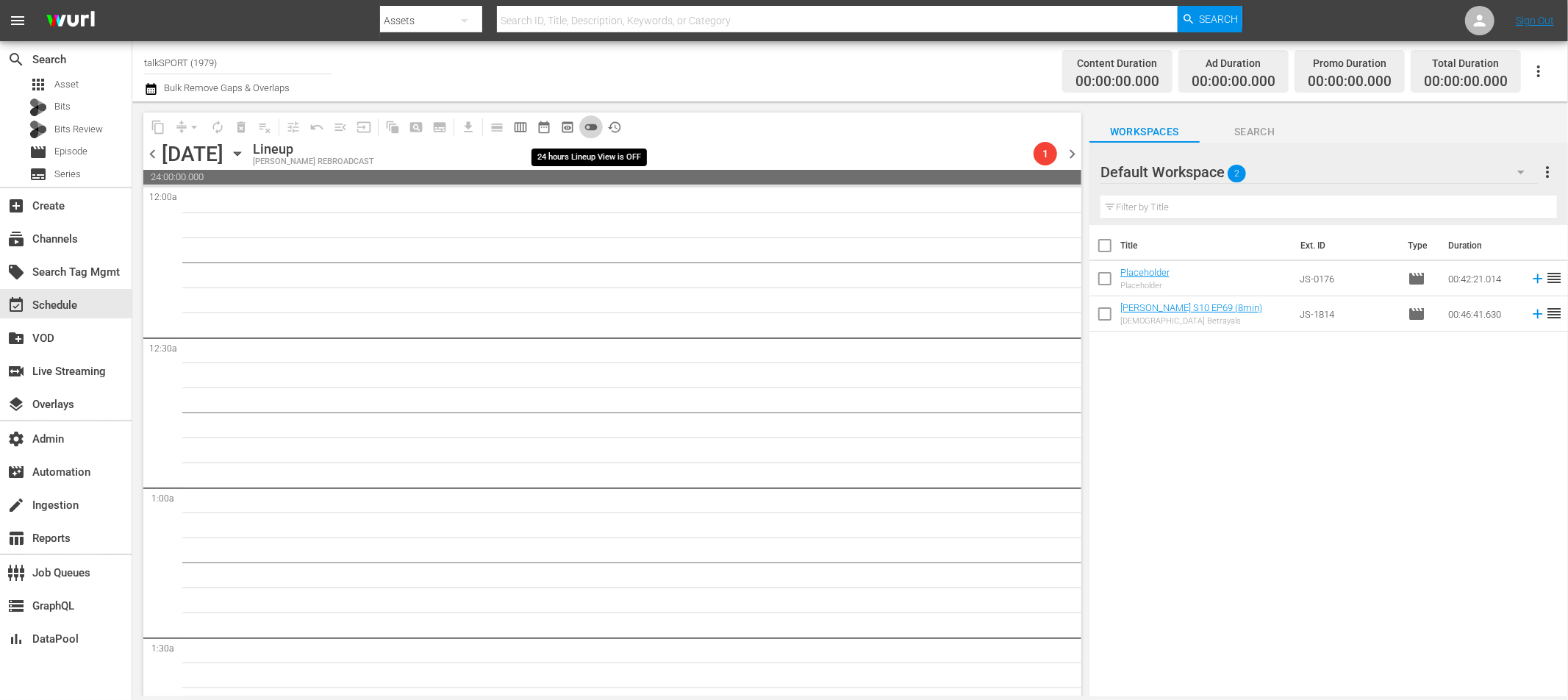
click at [588, 125] on span "toggle_off" at bounding box center [591, 127] width 15 height 15
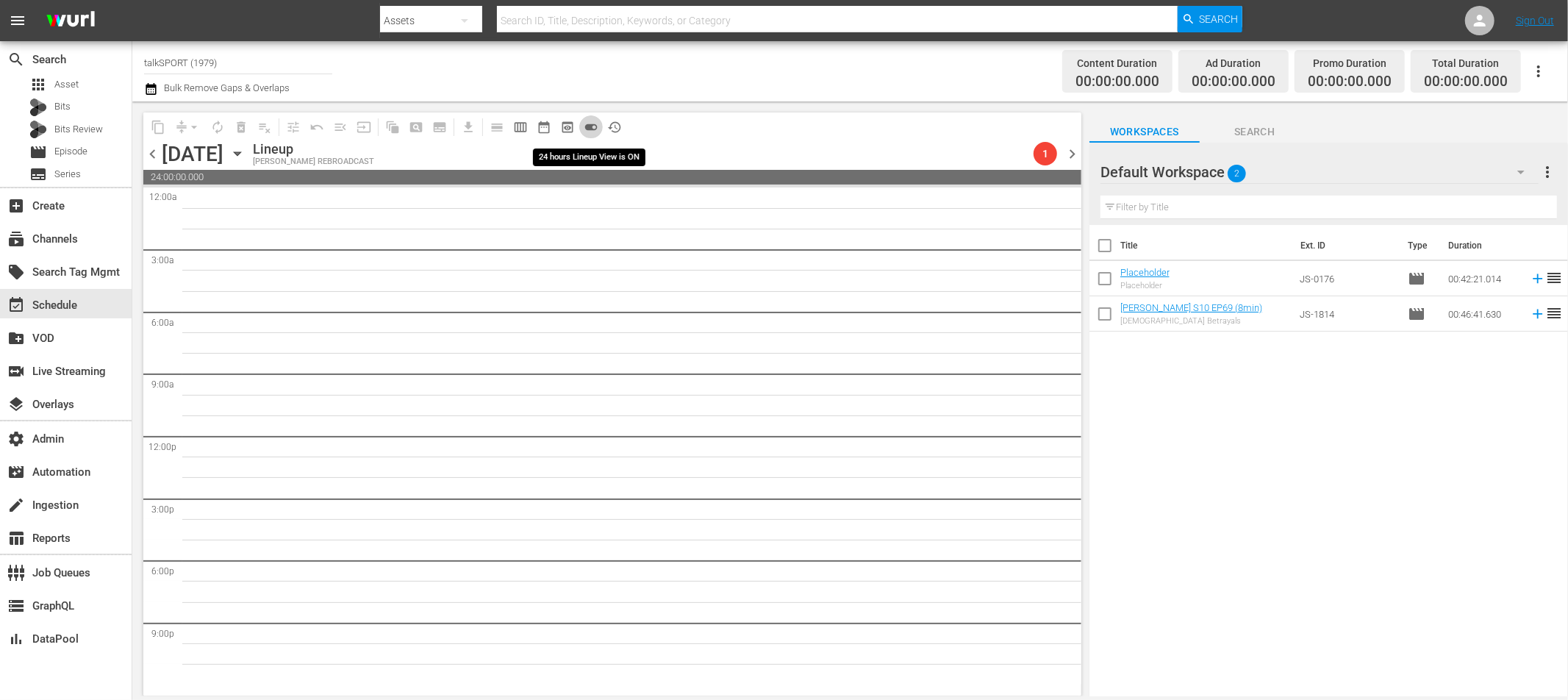
click at [591, 125] on span "toggle_on" at bounding box center [591, 127] width 15 height 15
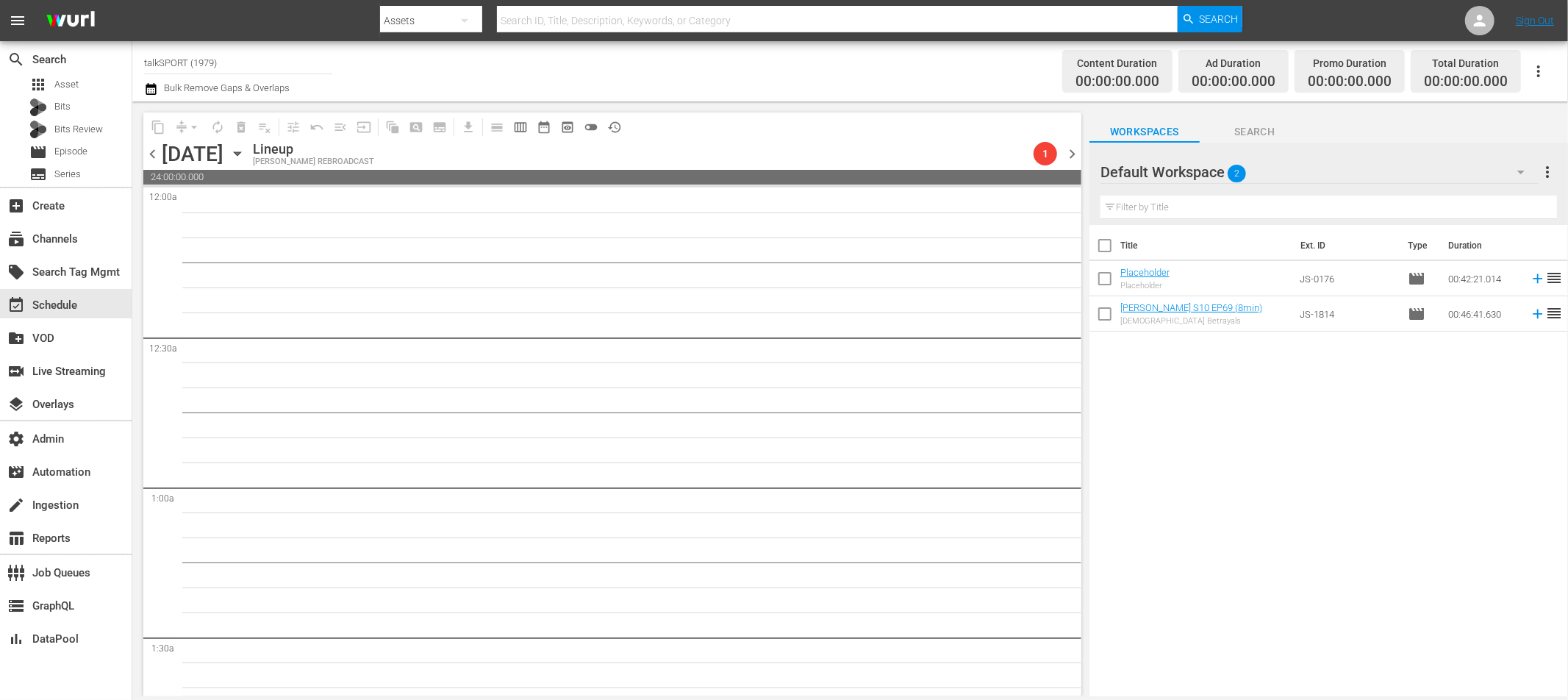
click at [1075, 154] on span "chevron_right" at bounding box center [1072, 155] width 19 height 19
